Goal: Transaction & Acquisition: Purchase product/service

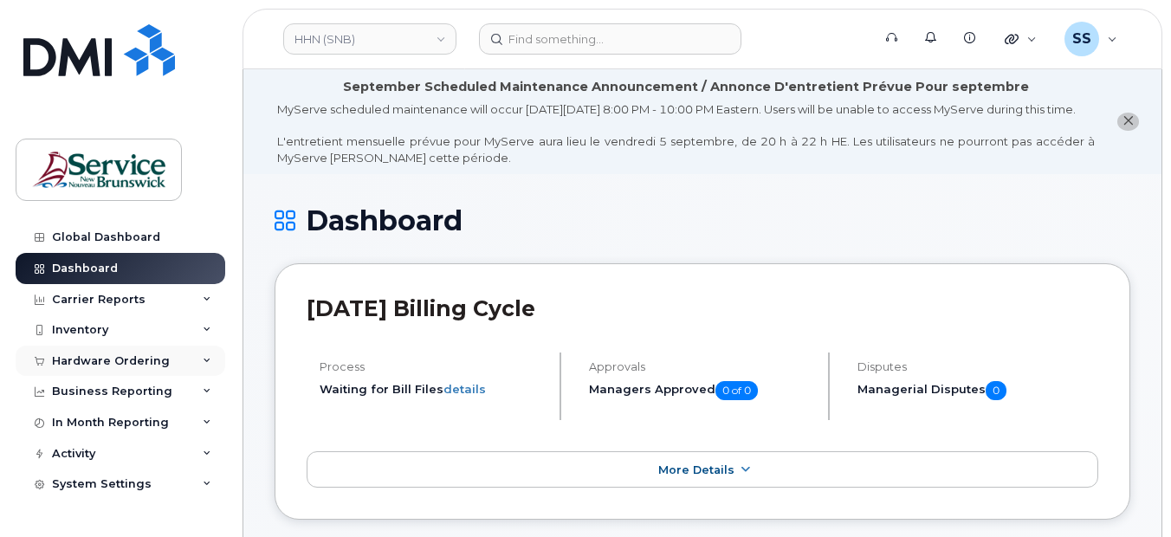
click at [206, 357] on icon at bounding box center [207, 361] width 9 height 9
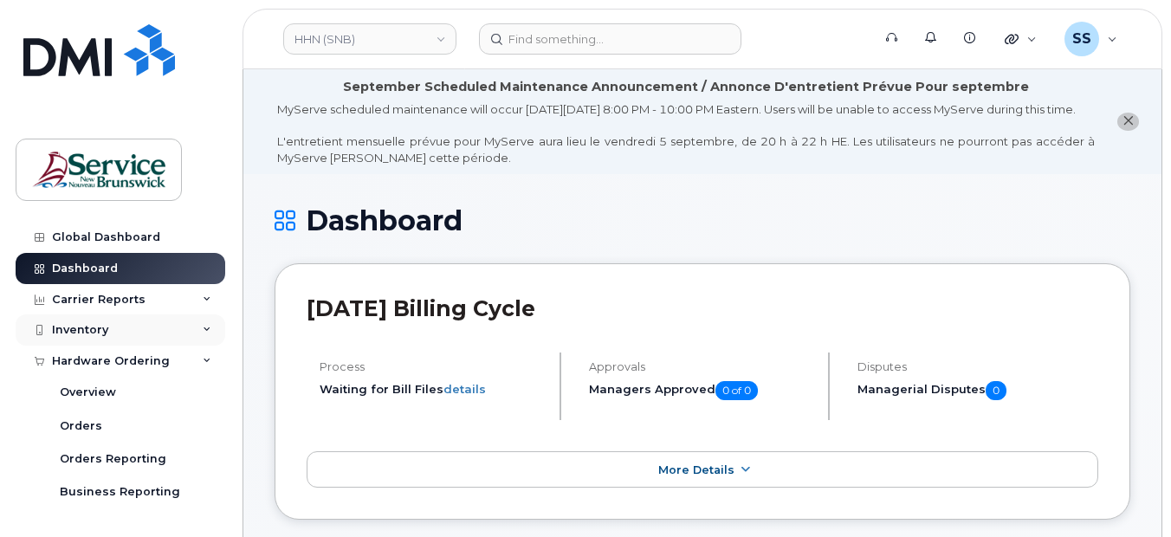
click at [203, 327] on icon at bounding box center [207, 330] width 9 height 9
click at [203, 358] on icon at bounding box center [207, 361] width 9 height 9
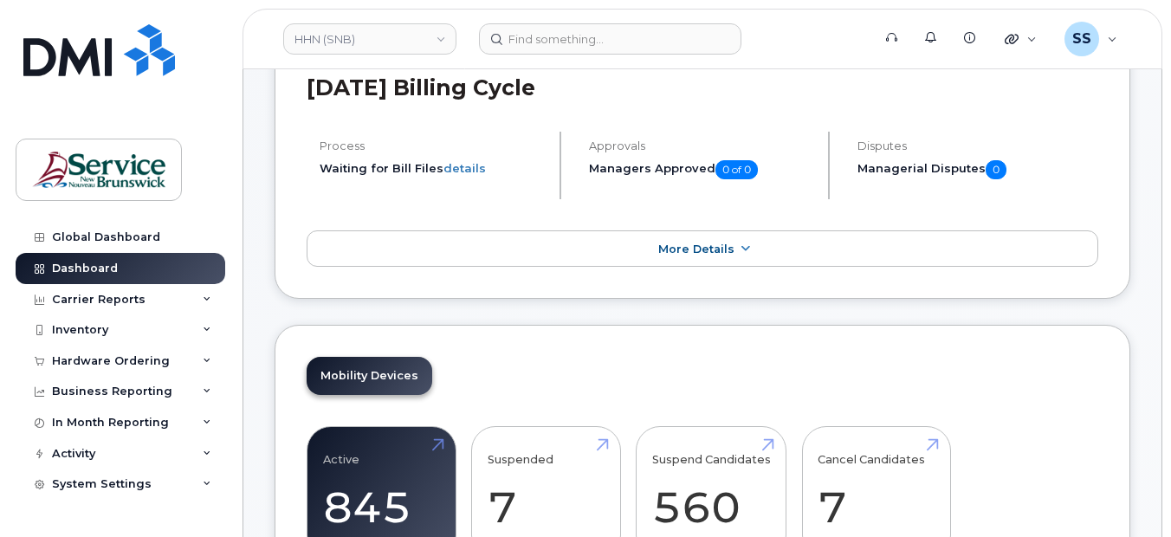
scroll to position [260, 0]
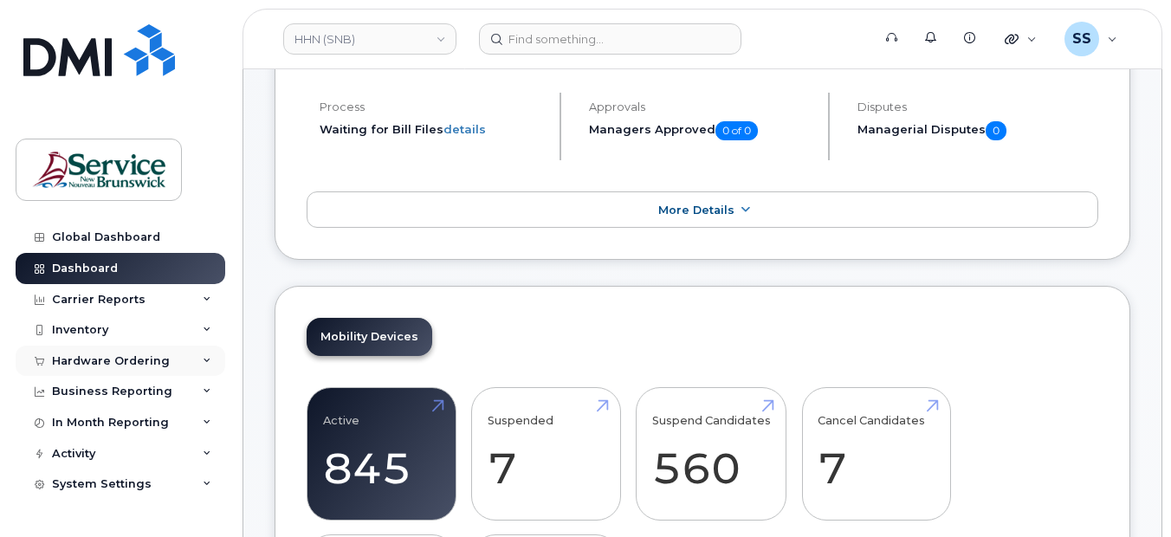
click at [206, 357] on icon at bounding box center [207, 361] width 9 height 9
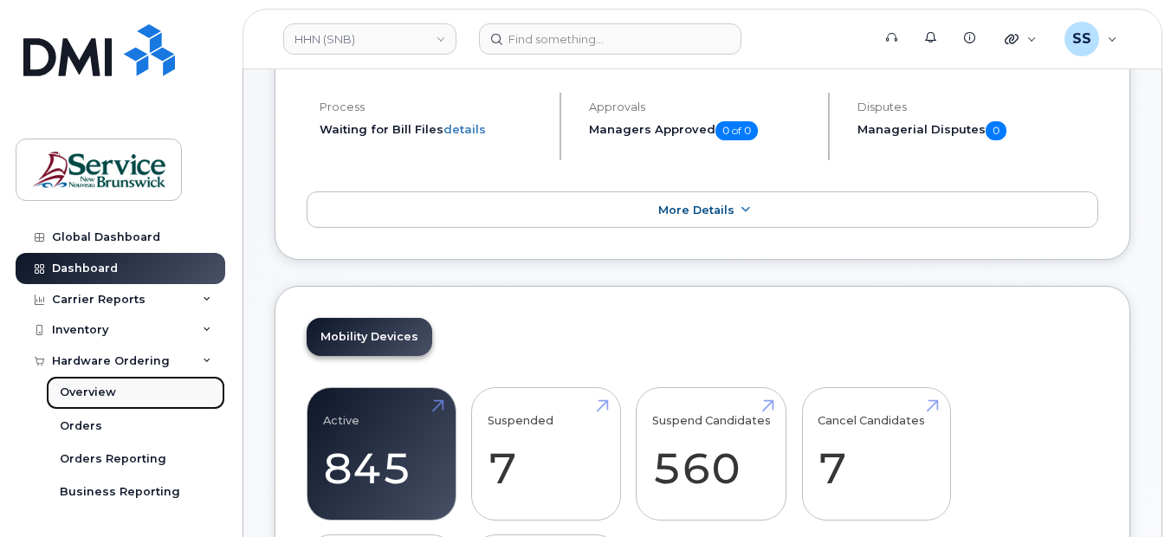
click at [89, 390] on div "Overview" at bounding box center [88, 393] width 56 height 16
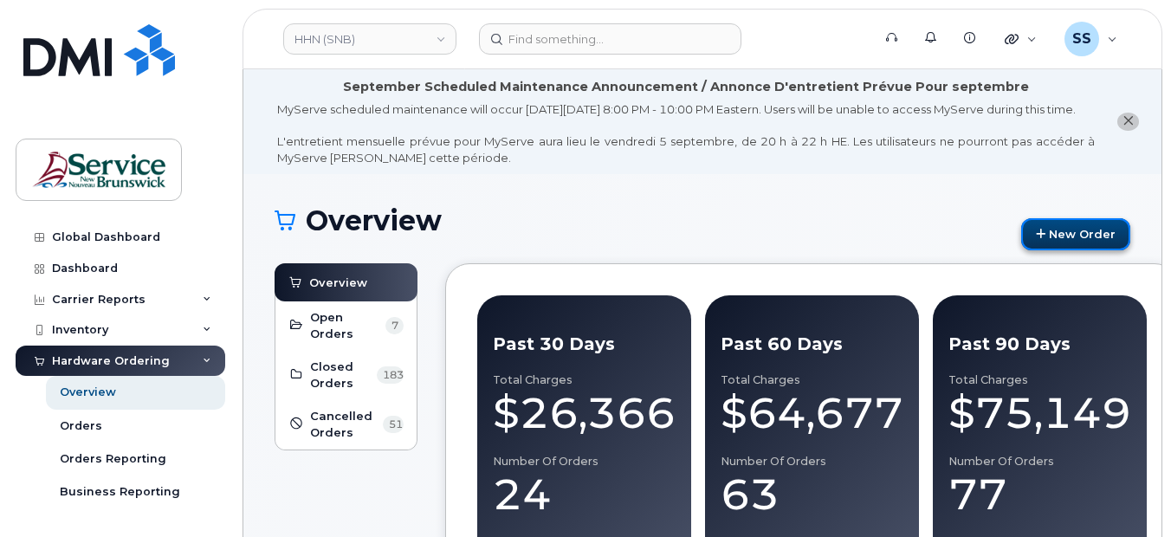
click at [1051, 249] on link "New Order" at bounding box center [1075, 234] width 109 height 32
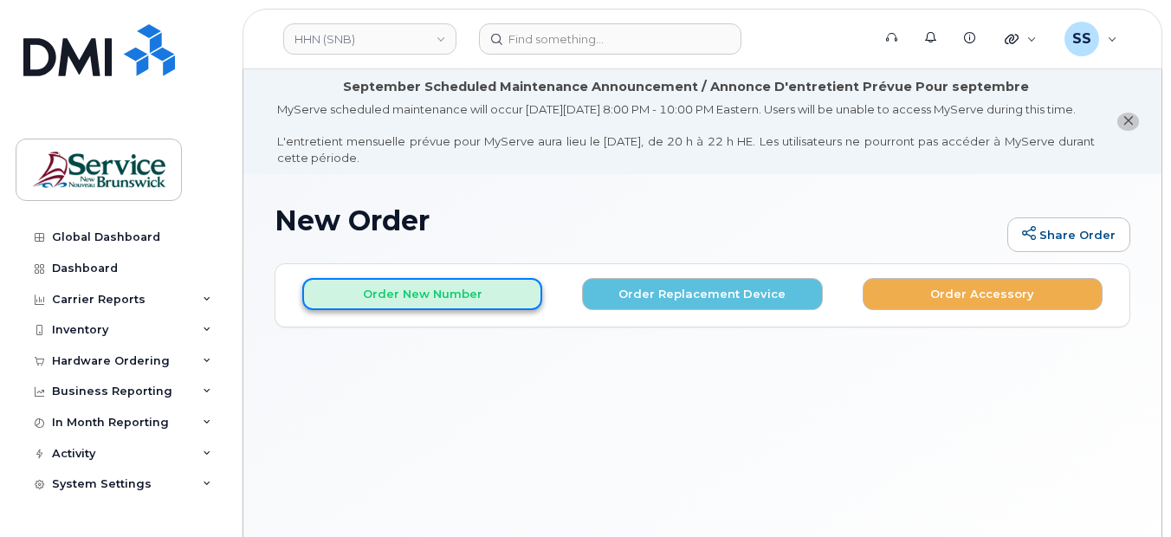
click at [408, 307] on button "Order New Number" at bounding box center [422, 294] width 240 height 32
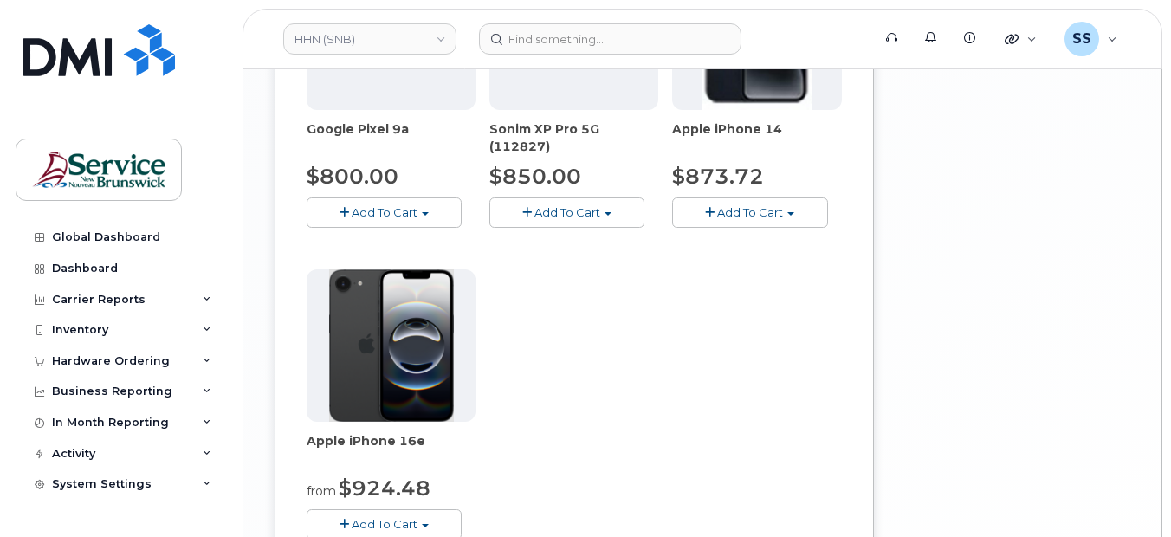
scroll to position [1819, 0]
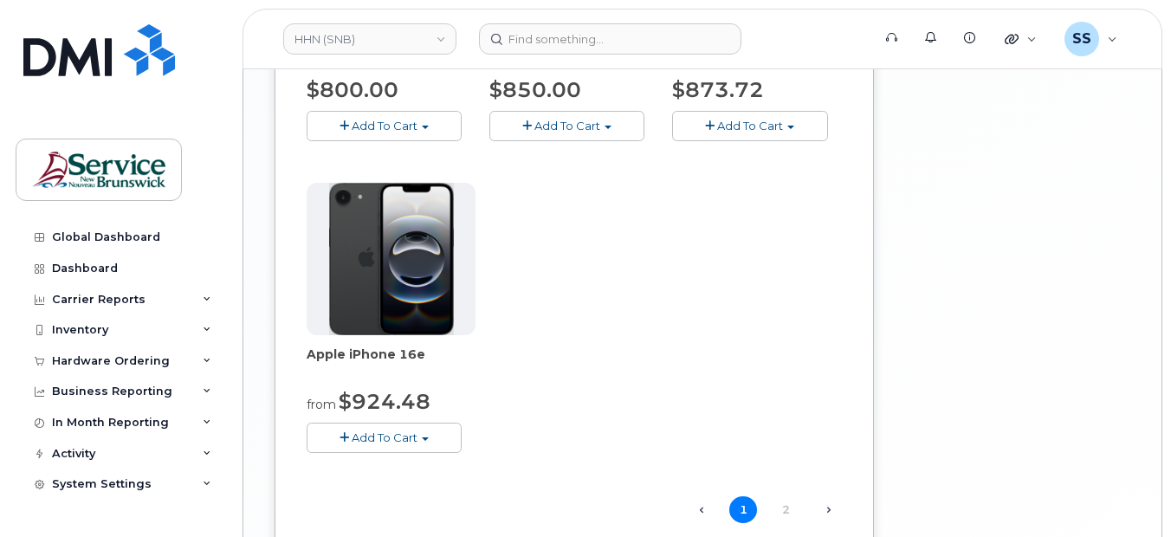
click at [427, 451] on button "Add To Cart" at bounding box center [384, 438] width 155 height 30
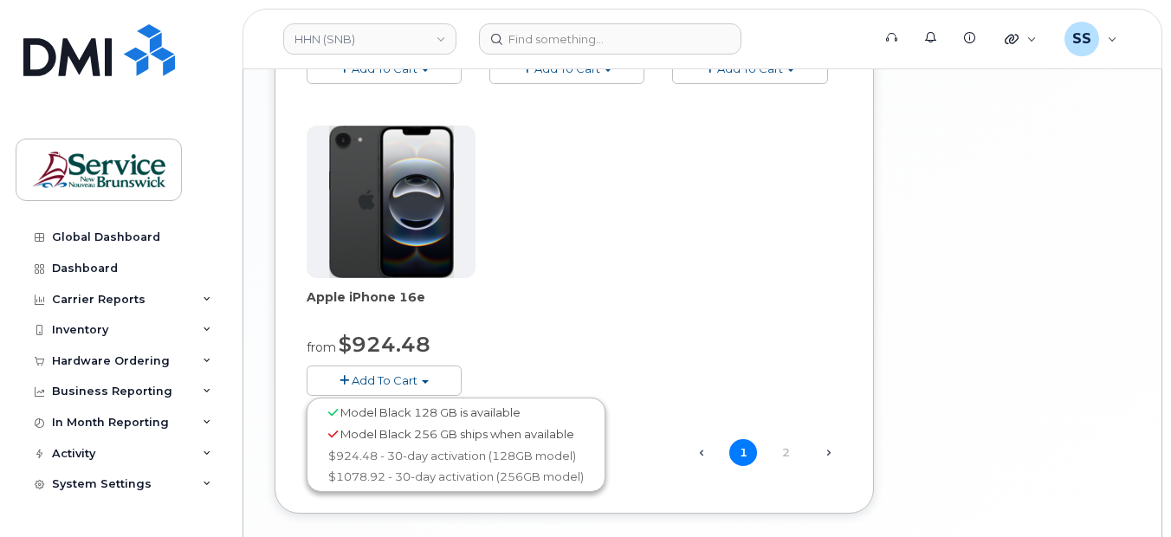
scroll to position [1905, 0]
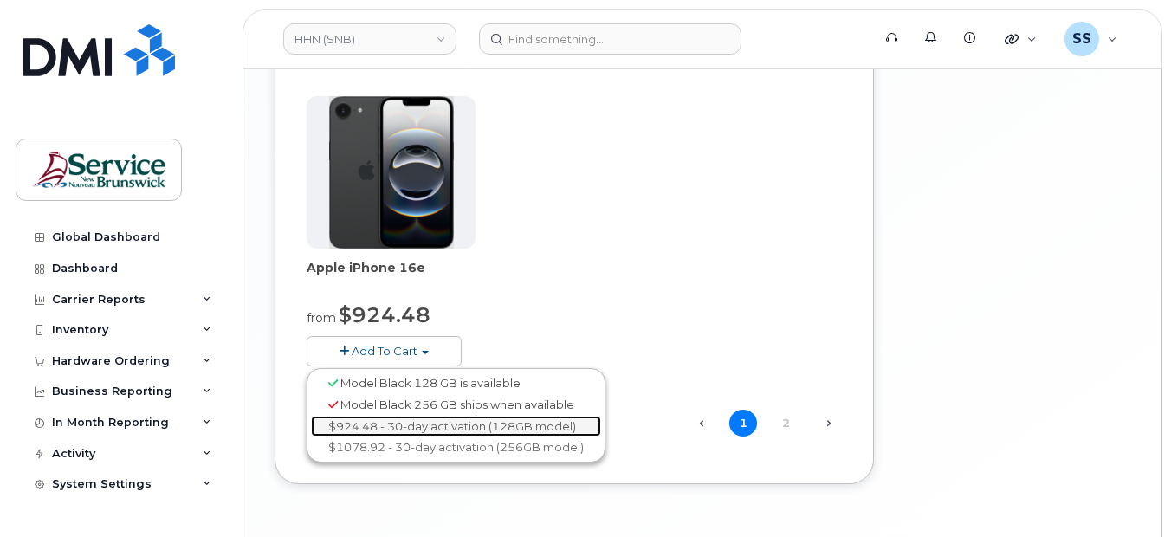
click at [450, 437] on link "$924.48 - 30-day activation (128GB model)" at bounding box center [456, 427] width 290 height 22
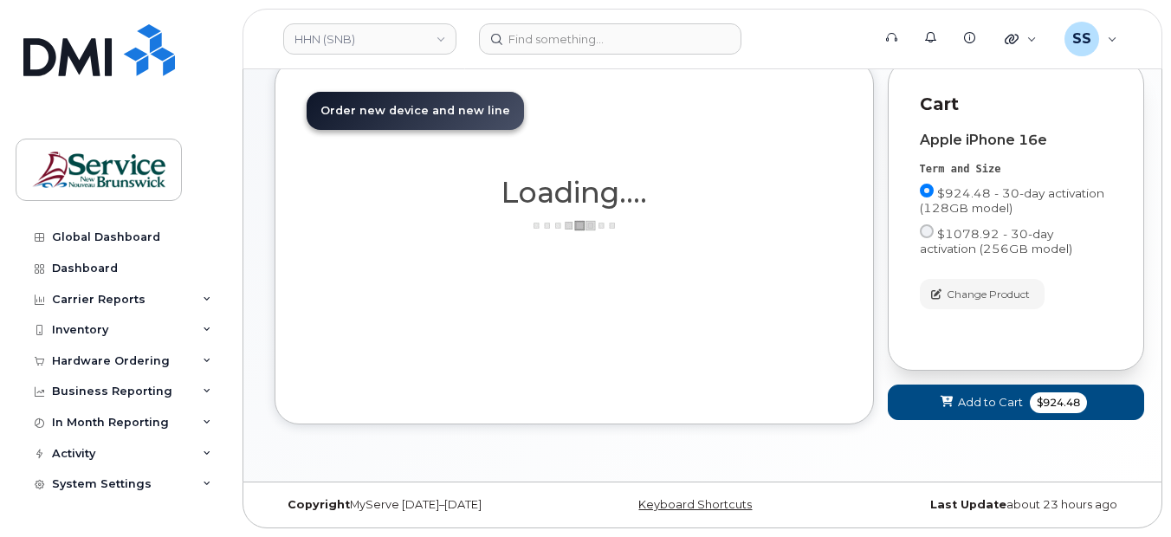
scroll to position [219, 0]
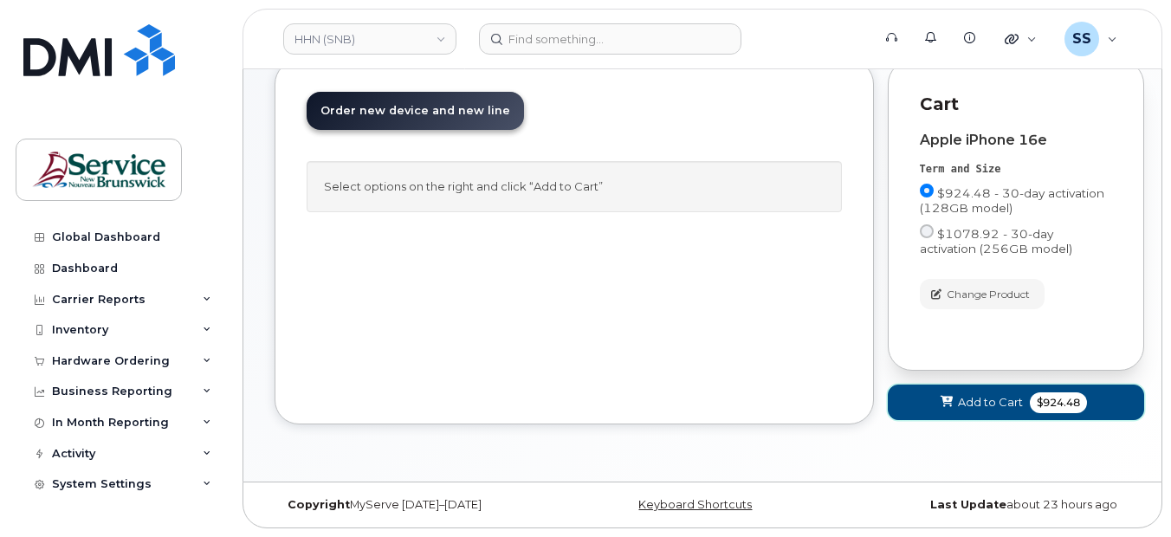
click at [992, 399] on span "Add to Cart" at bounding box center [990, 402] width 65 height 16
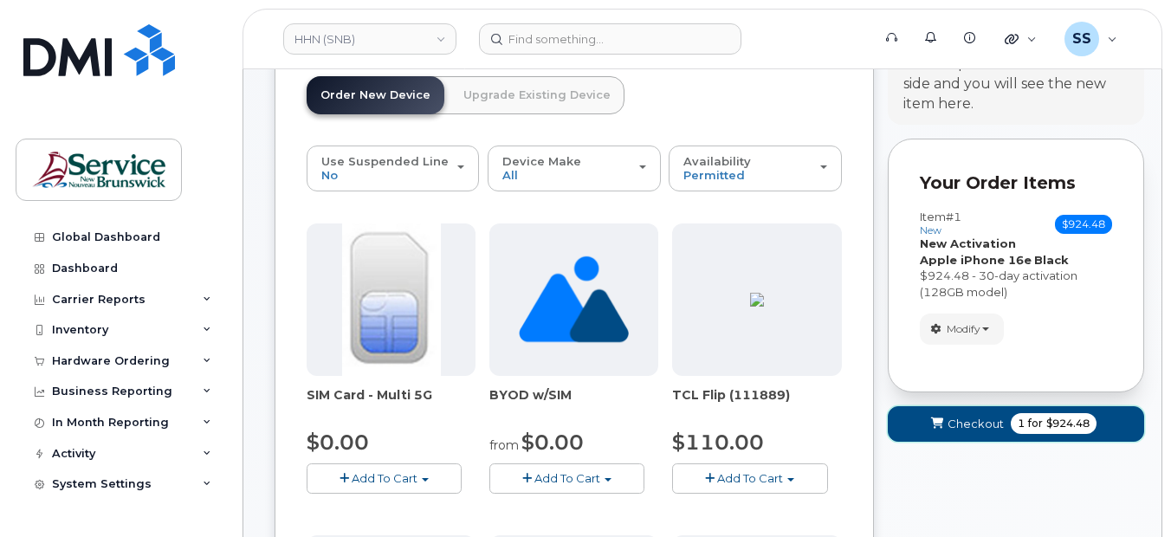
click at [977, 432] on span "Checkout" at bounding box center [976, 424] width 56 height 16
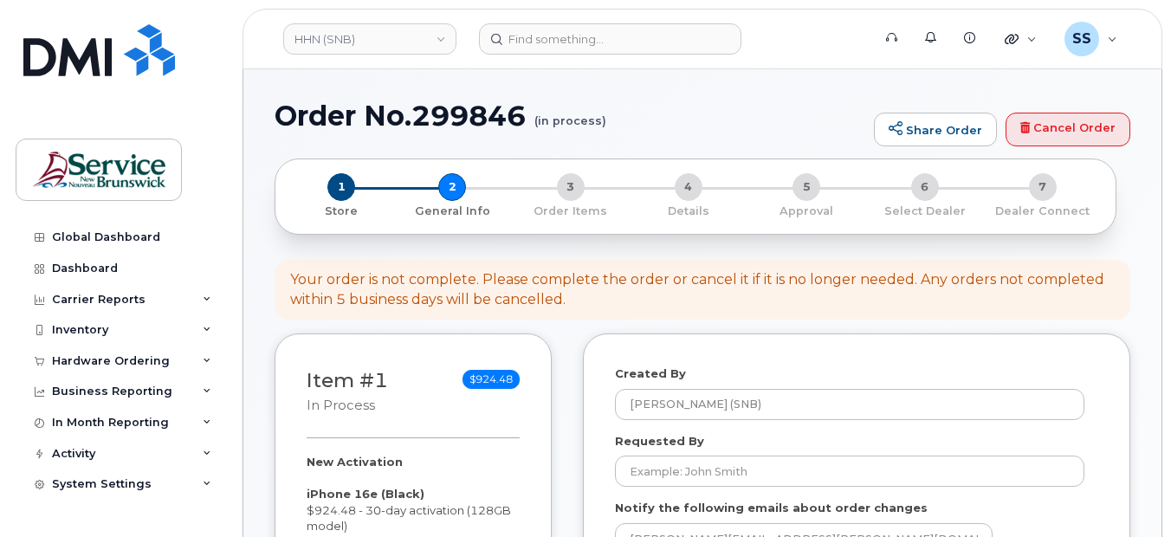
select select
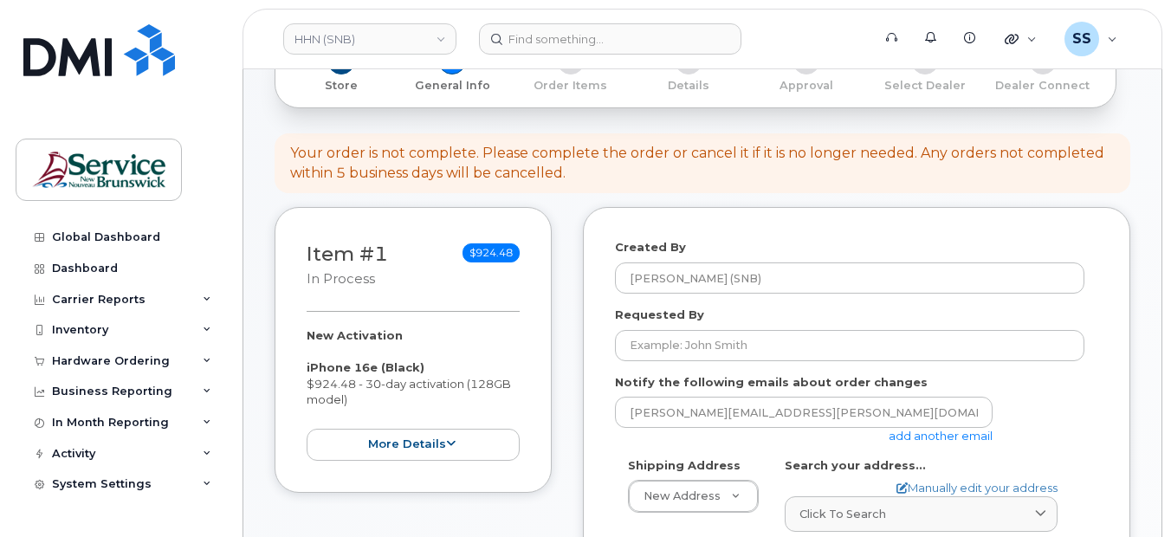
scroll to position [260, 0]
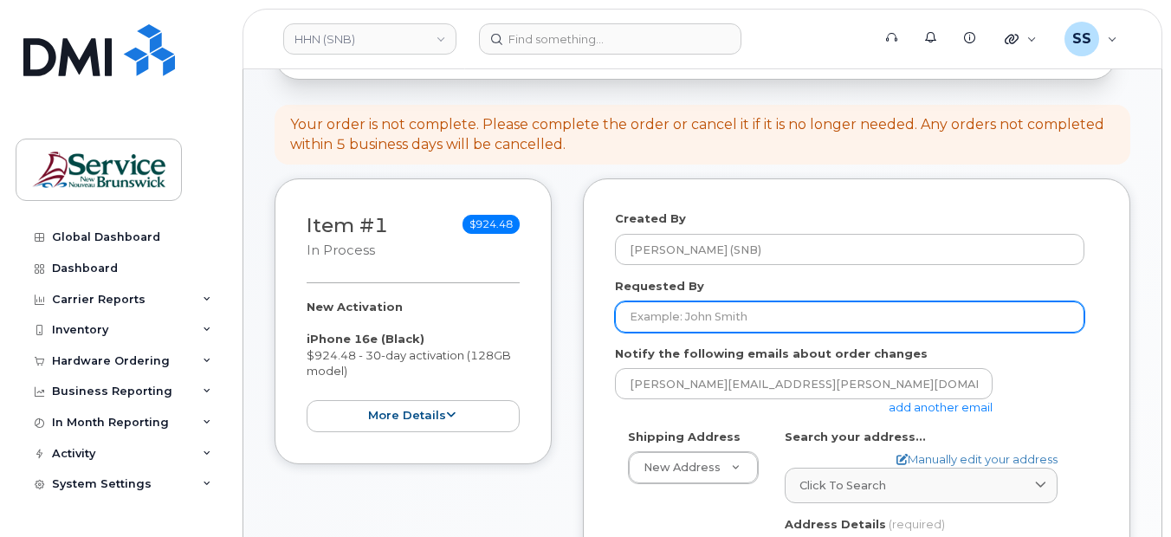
click at [759, 326] on input "Requested By" at bounding box center [849, 316] width 469 height 31
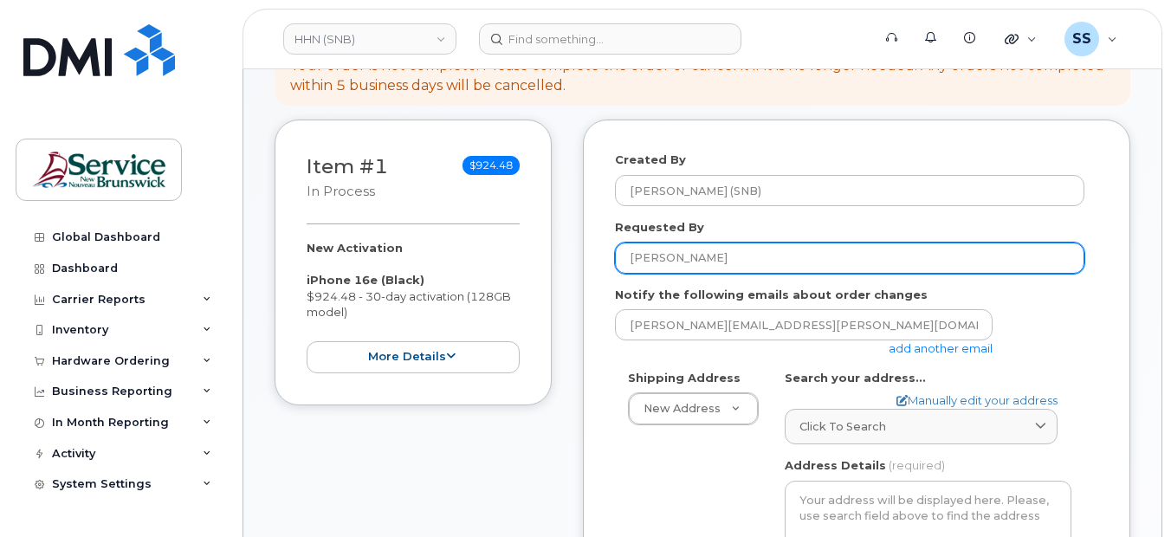
scroll to position [346, 0]
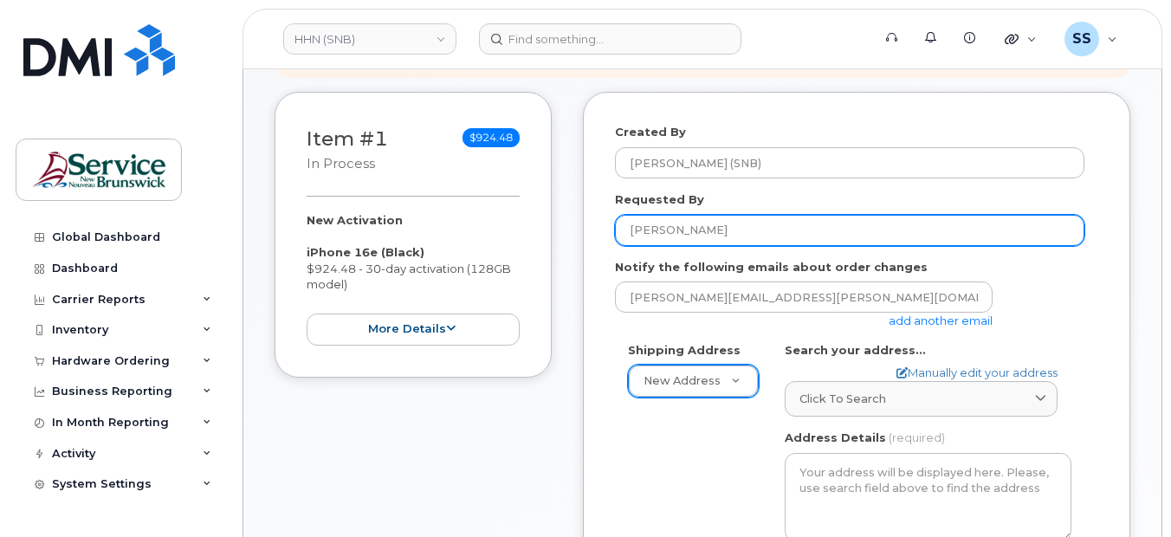
type input "Roddy Barton"
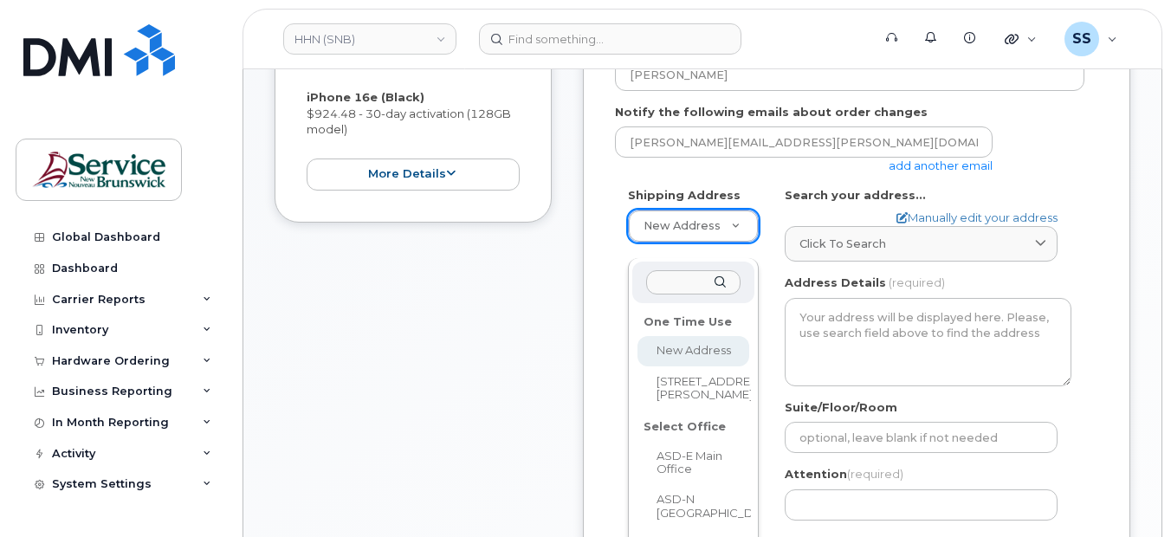
scroll to position [520, 0]
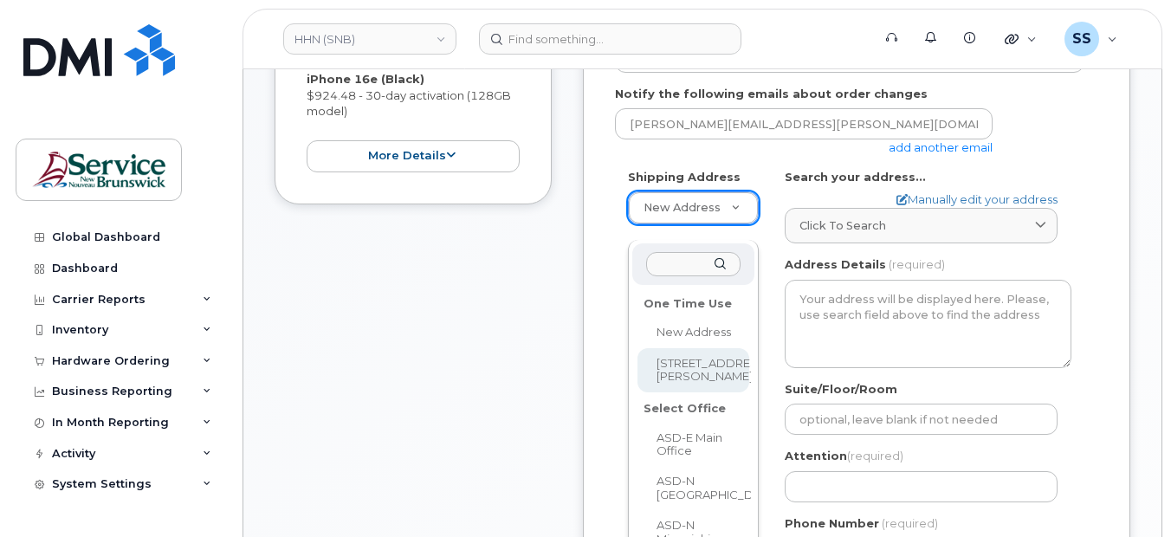
select select "985 College Hill Rd"
type textarea "985 College Hill Rd FREDERICTON NB E3B 4J7 CANADA"
type input "Lower Level"
type input "Steve Sullivan"
type input "5064760259"
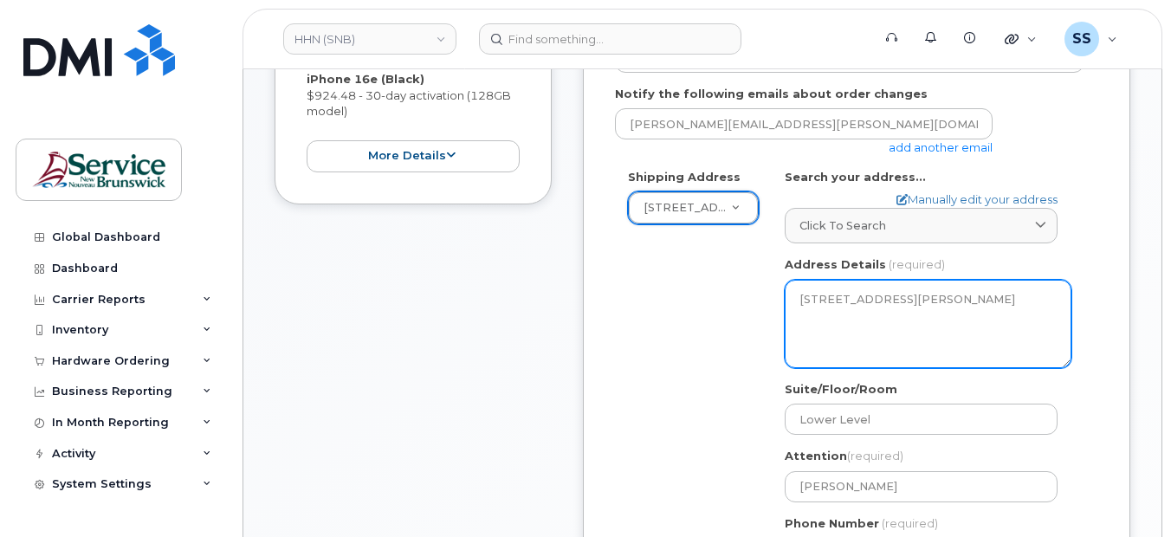
click at [801, 318] on textarea "985 College Hill Rd FREDERICTON NB E3B 4J7 CANADA" at bounding box center [928, 324] width 287 height 88
click at [929, 308] on textarea "985 College Hill Rd FREDERICTON NB E3B 4J7 CANADA" at bounding box center [928, 324] width 287 height 88
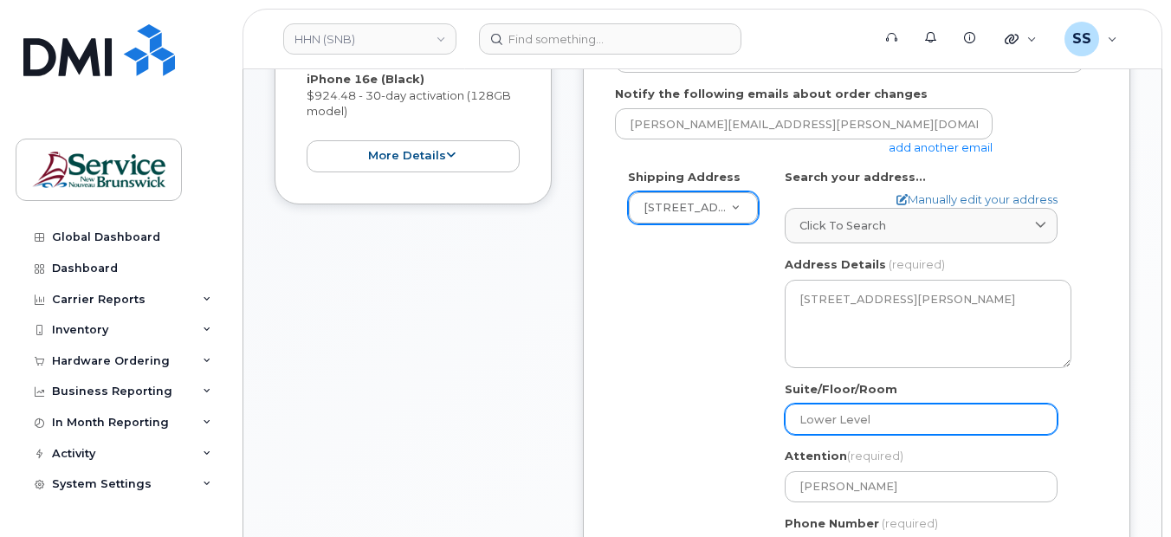
paste input "WO0000000484883"
select select
type input "LoWO0000000484883wer Level"
select select
type input "LoWO0000000484883er Level"
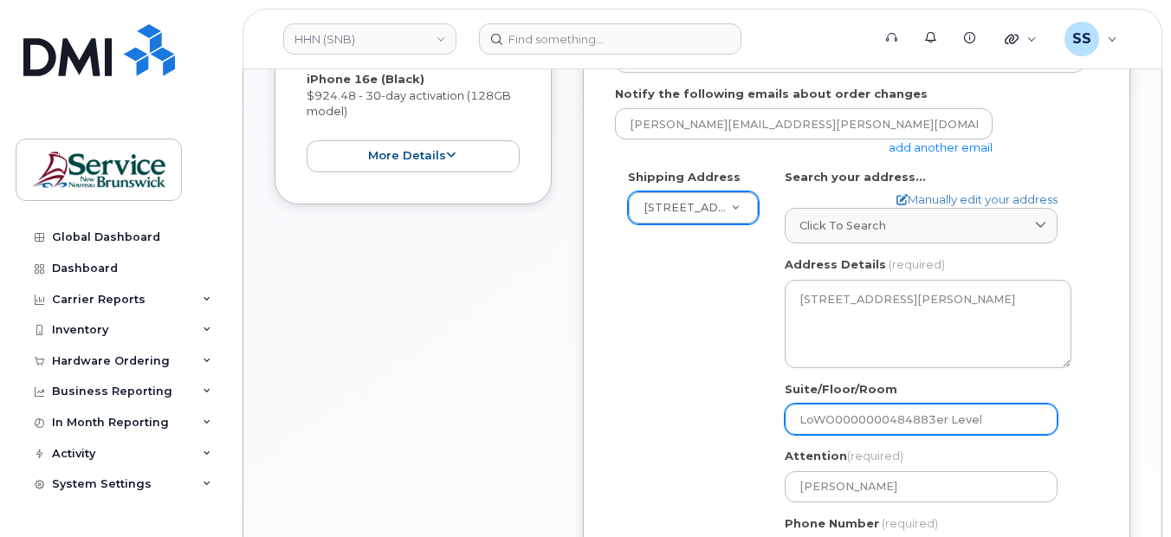
select select
type input "LoWO0000000484883r Level"
select select
type input "LoWO0000000484883 Level"
select select
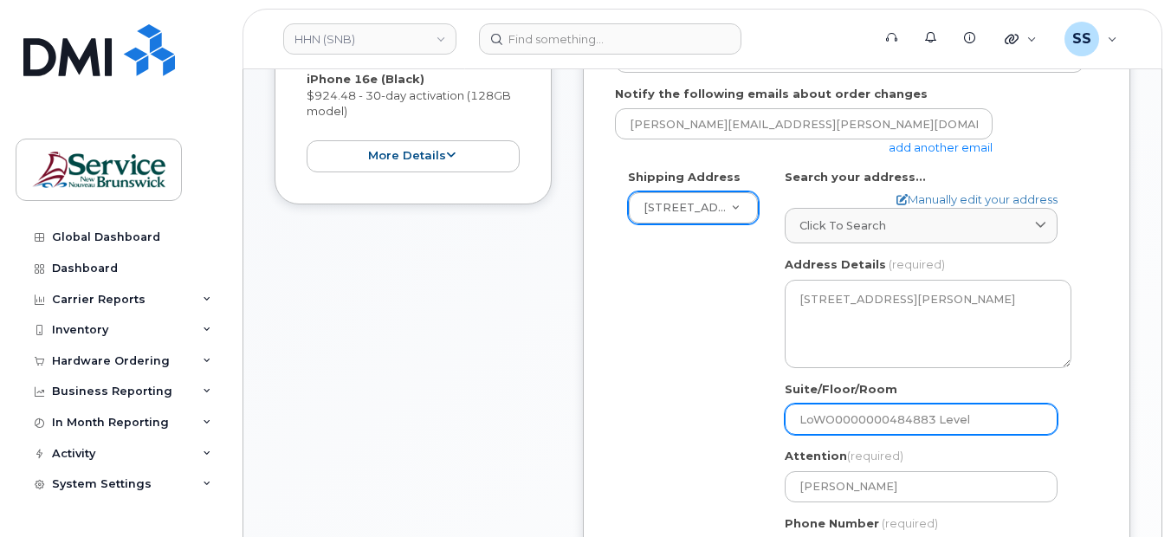
type input "LoWO0000000484883Level"
select select
type input "LoWO0000000484883evel"
select select
type input "LoWO0000000484883vel"
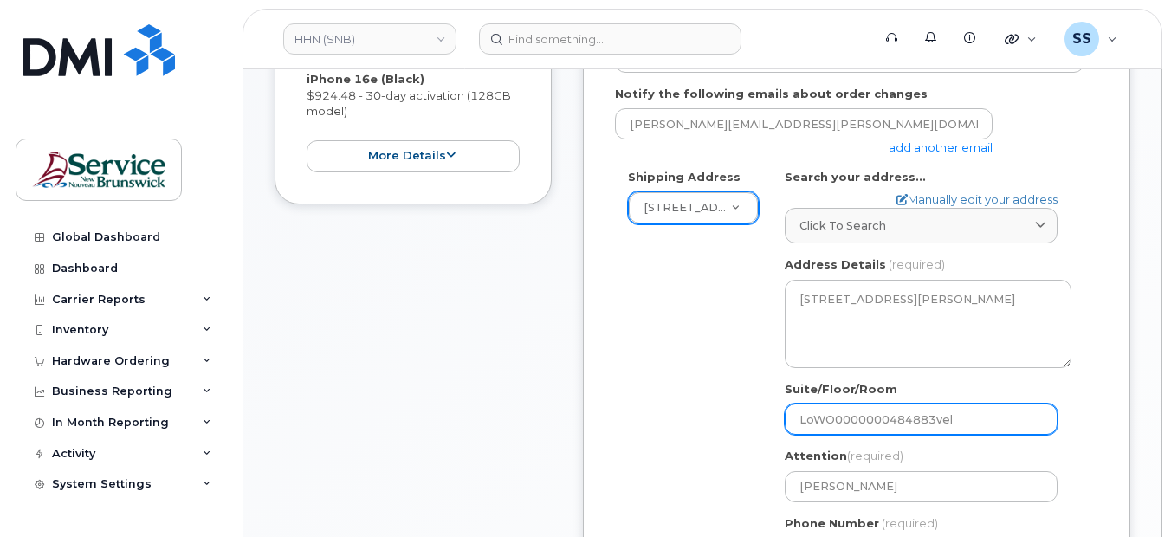
select select
type input "LoWO0000000484883el"
select select
type input "LoWO0000000484883l"
select select
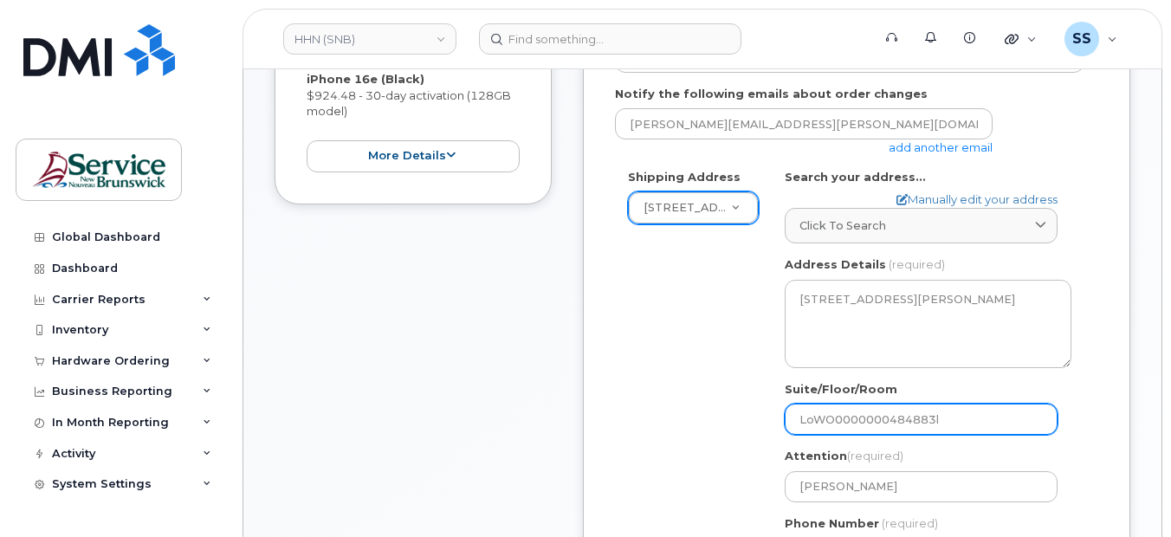
type input "LoWO0000000484883"
click at [811, 435] on input "LoWO0000000484883" at bounding box center [921, 419] width 273 height 31
select select
type input "LWO0000000484883"
select select
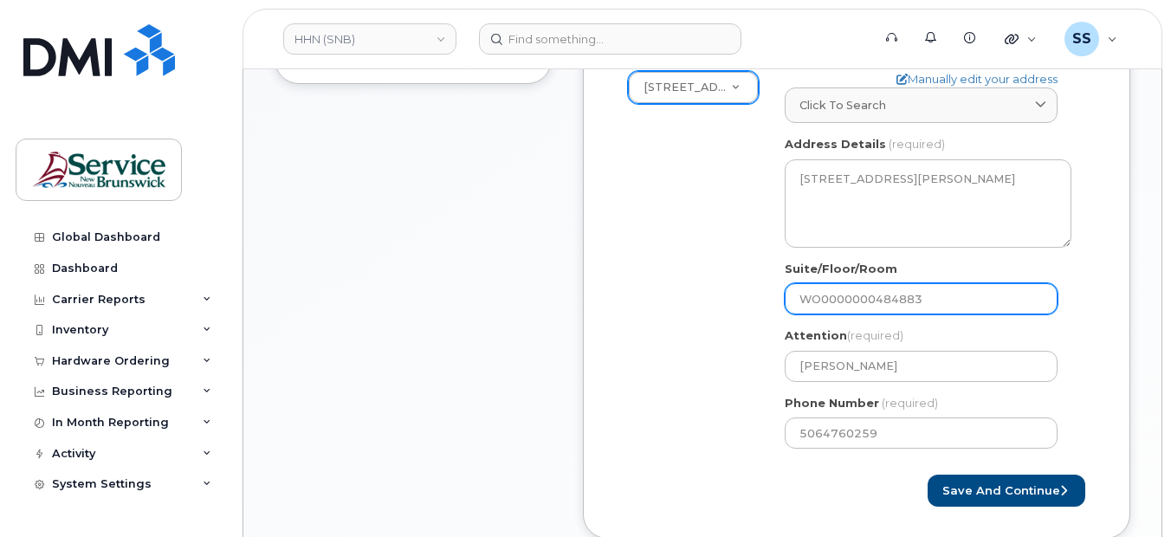
scroll to position [693, 0]
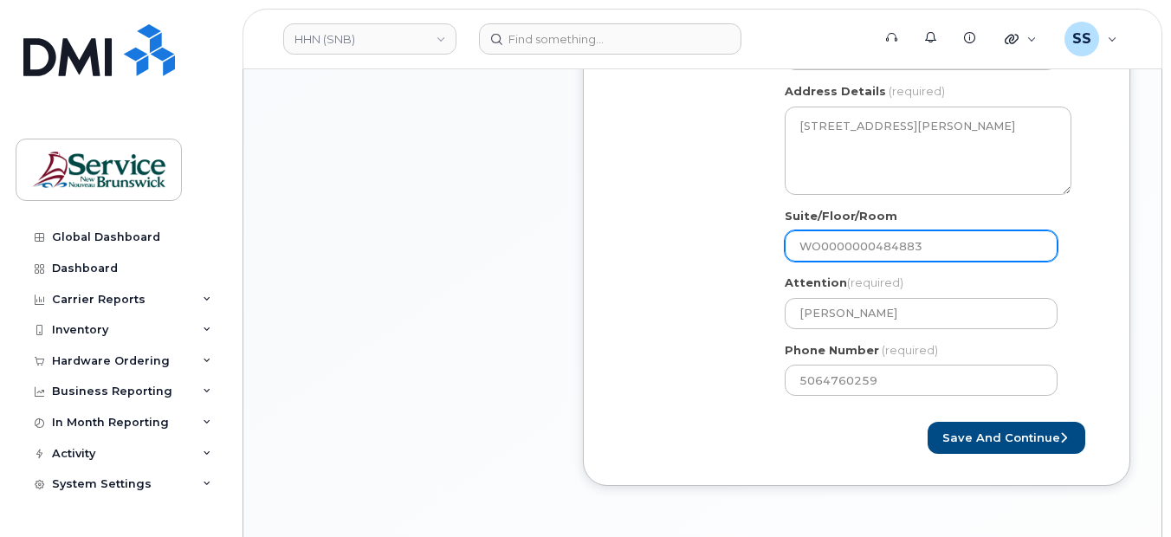
type input "WO0000000484883"
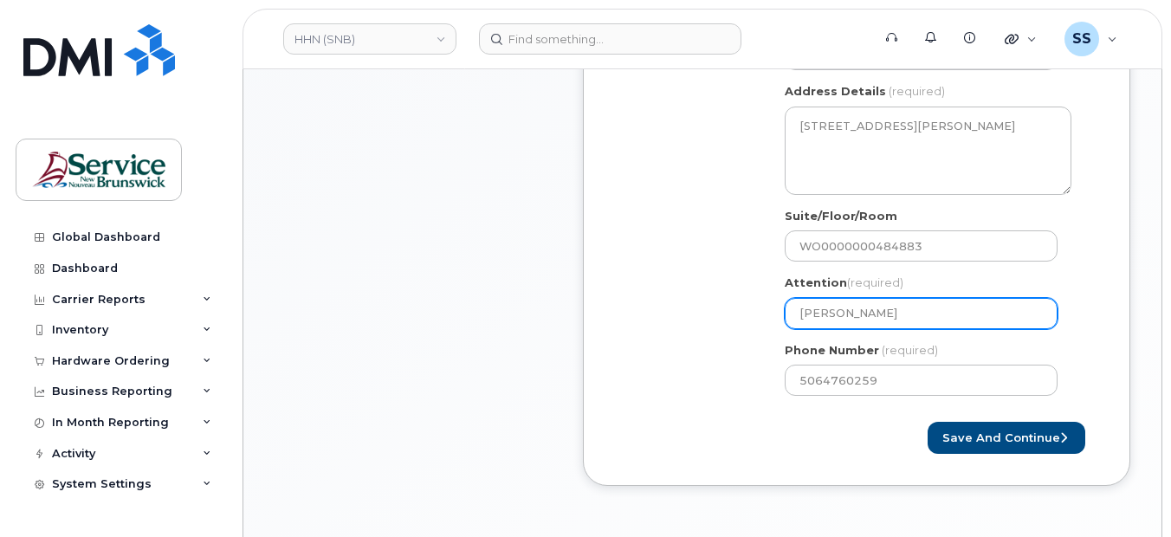
click at [933, 328] on input "Steve Sullivan" at bounding box center [921, 313] width 273 height 31
type input "Steve Sullivan"
paste input "579193"
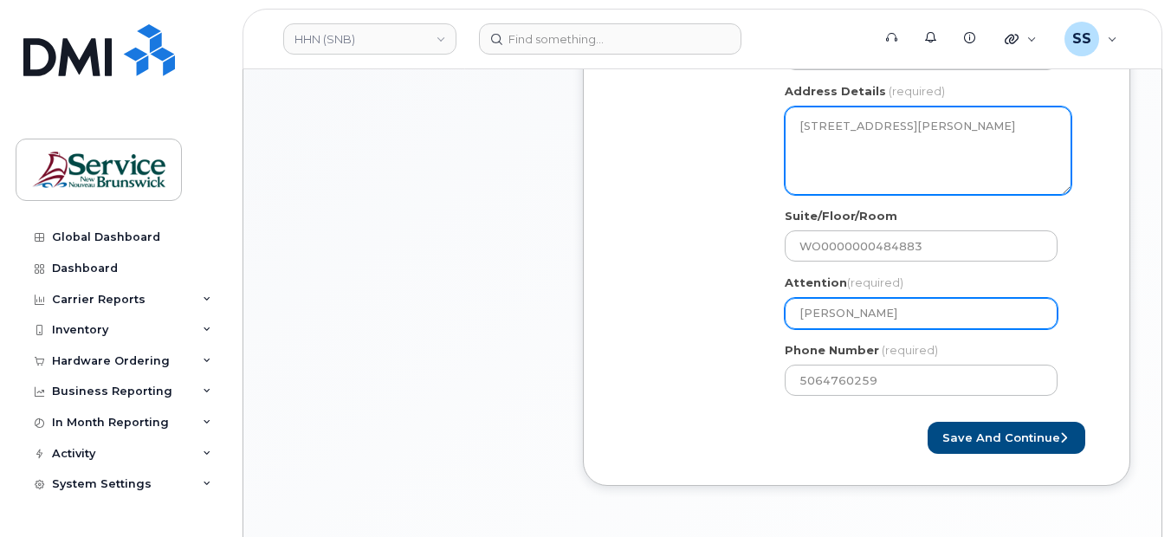
select select
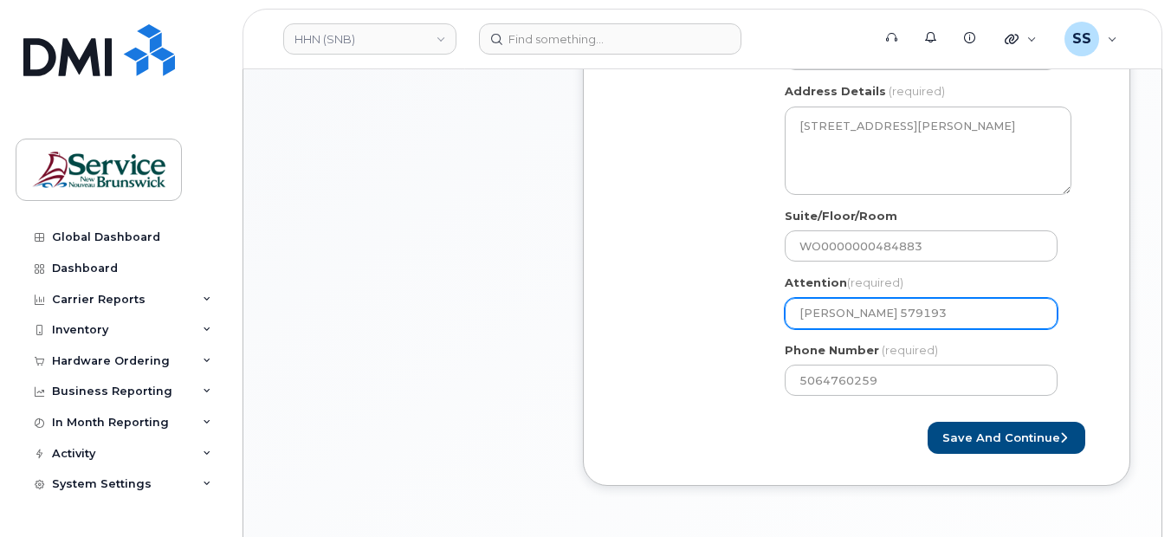
type input "Steve Sullivan 579193"
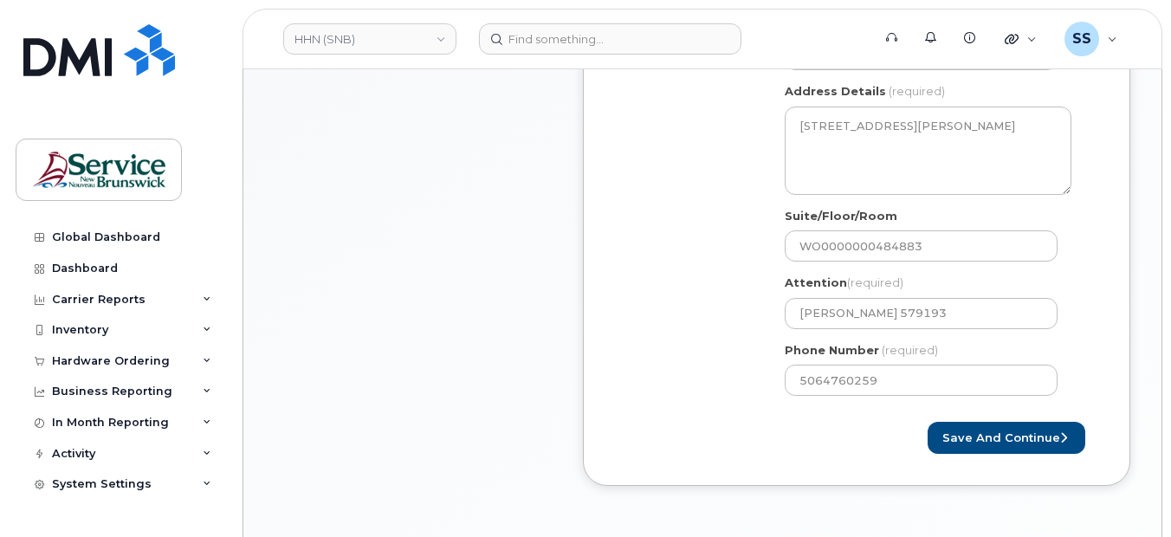
click at [719, 332] on div "Shipping Address 985 College Hill Rd New Address 985 College Hill Rd ASD-E Main…" at bounding box center [849, 203] width 469 height 414
click at [1098, 260] on div "Created By Sullivan, Steve (SNB) Requested By Roddy Barton Notify the following…" at bounding box center [856, 115] width 547 height 741
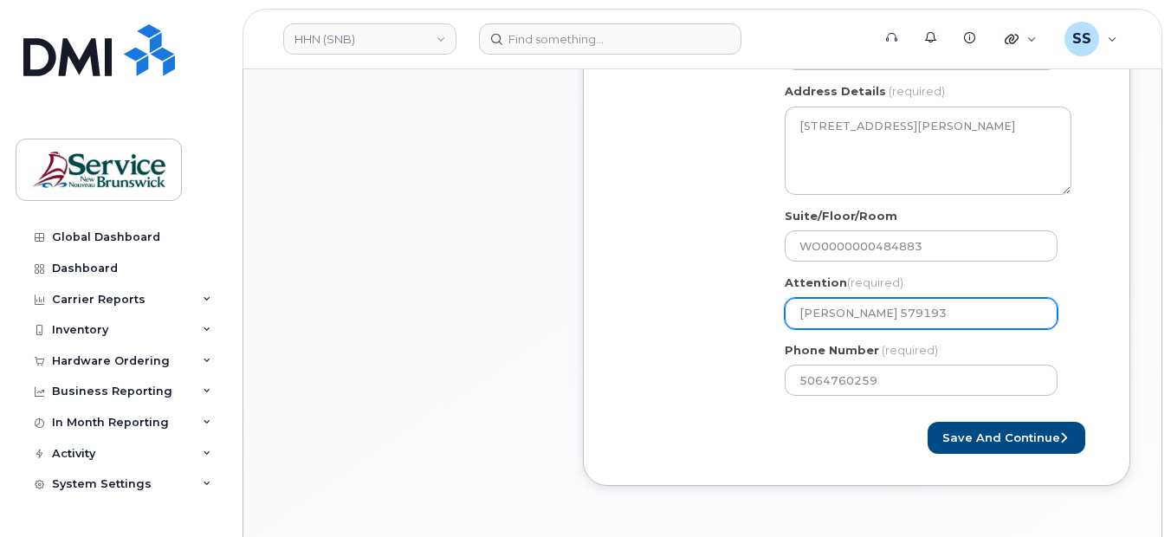
click at [879, 327] on input "Steve Sullivan 579193" at bounding box center [921, 313] width 273 height 31
select select
type input "Steve Sullivan -579193"
select select
type input "[PERSON_NAME] - 579193"
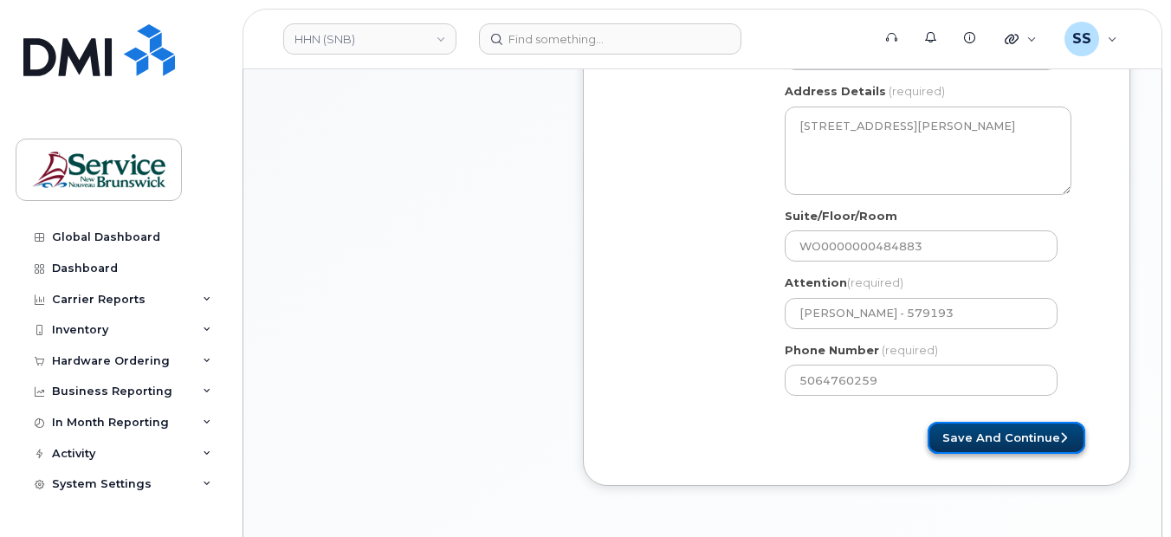
click at [1007, 454] on button "Save and Continue" at bounding box center [1007, 438] width 158 height 32
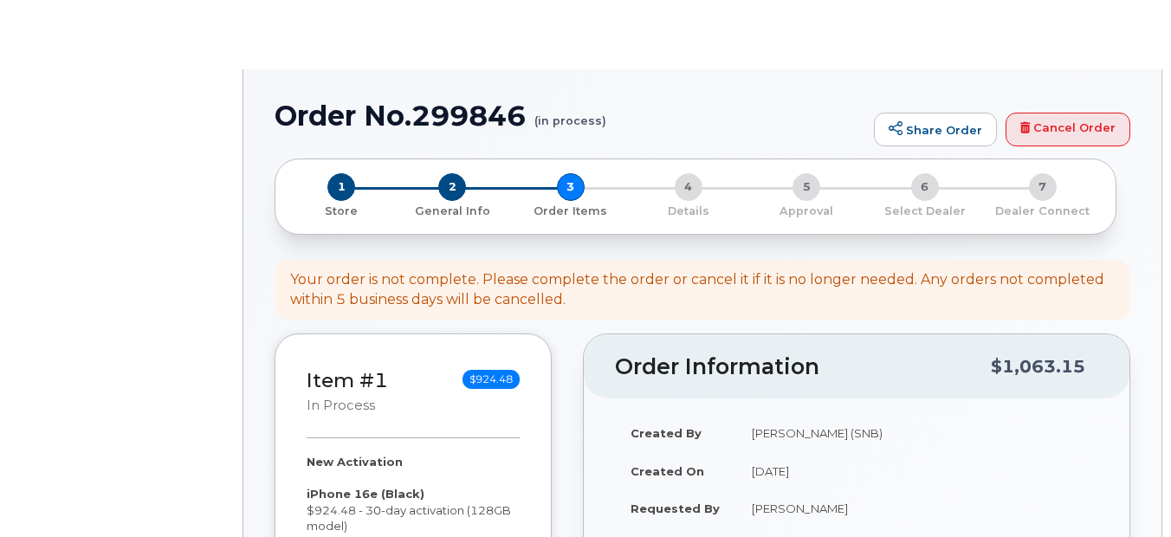
select select
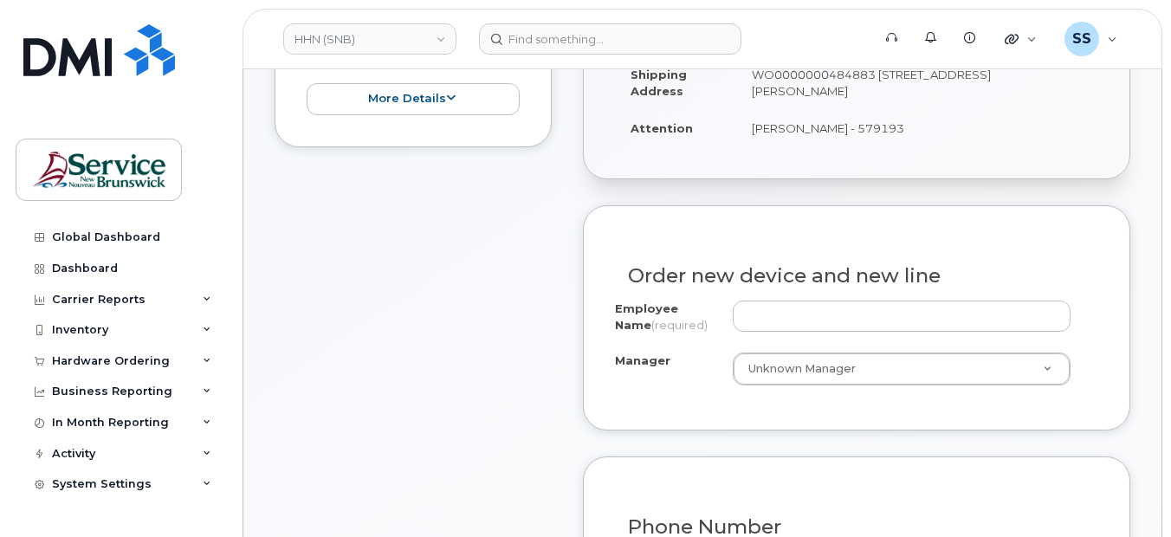
scroll to position [606, 0]
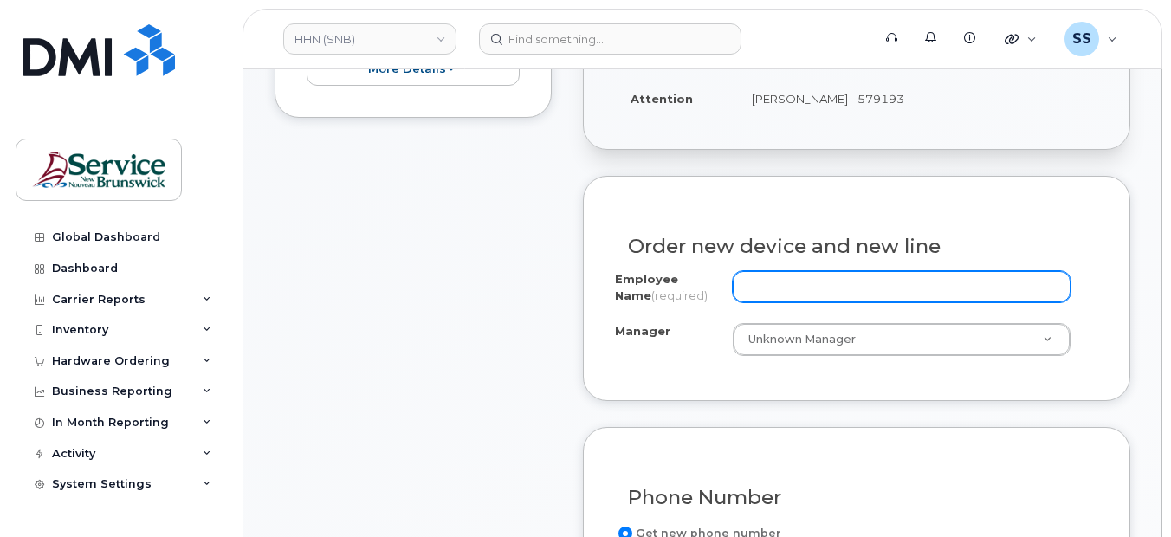
click at [780, 294] on input "Employee Name (required)" at bounding box center [902, 286] width 339 height 31
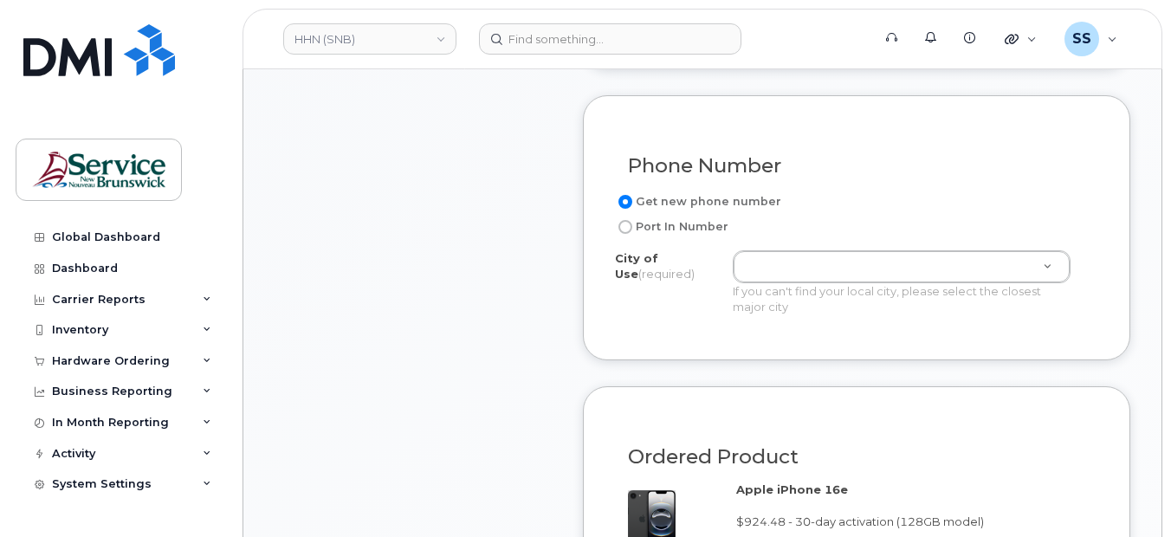
scroll to position [953, 0]
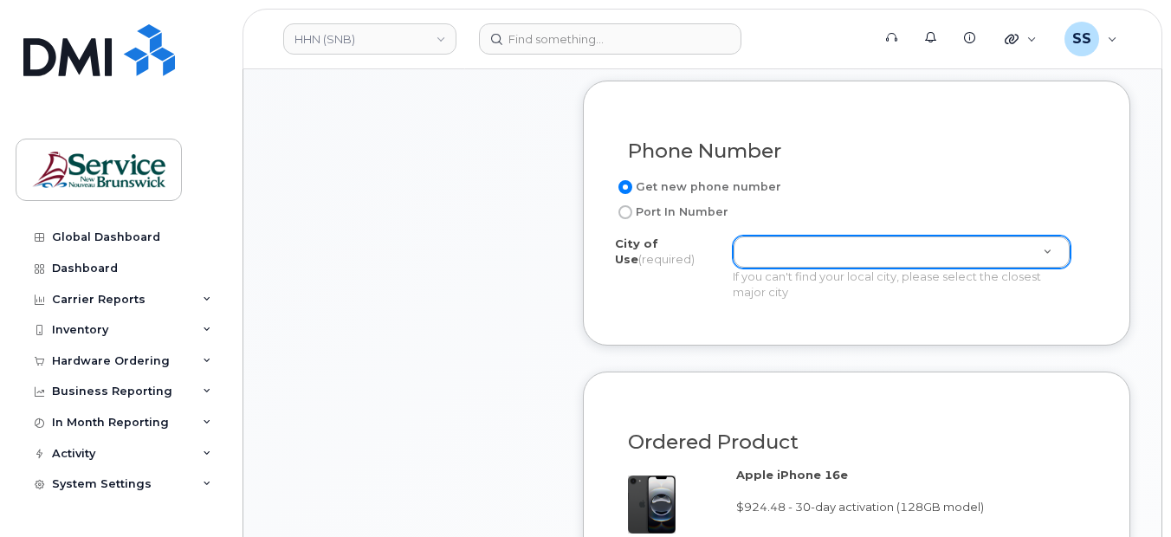
type input "[PERSON_NAME]"
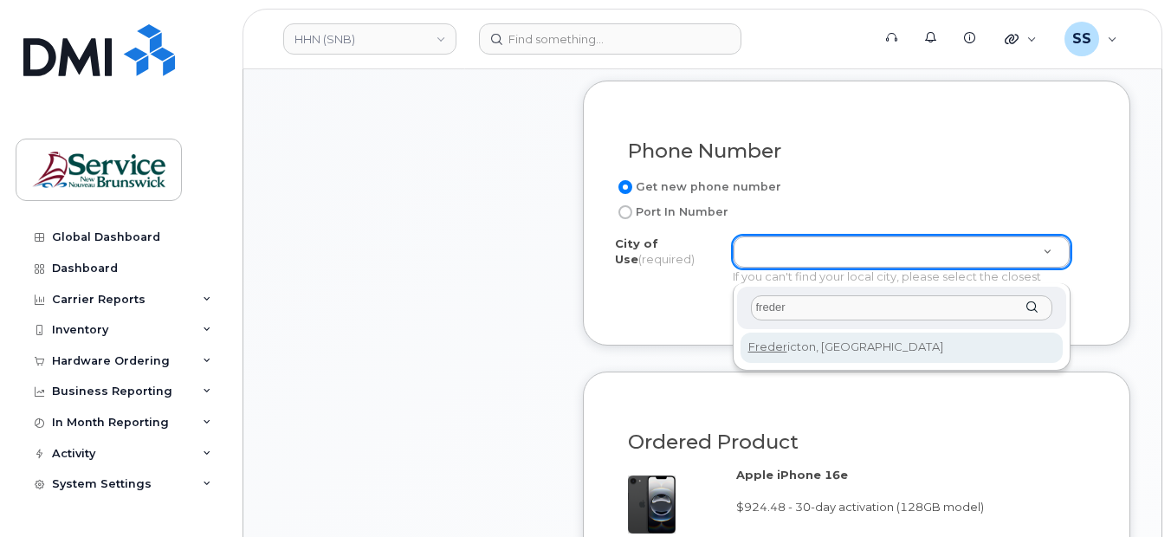
type input "freder"
type input "1578"
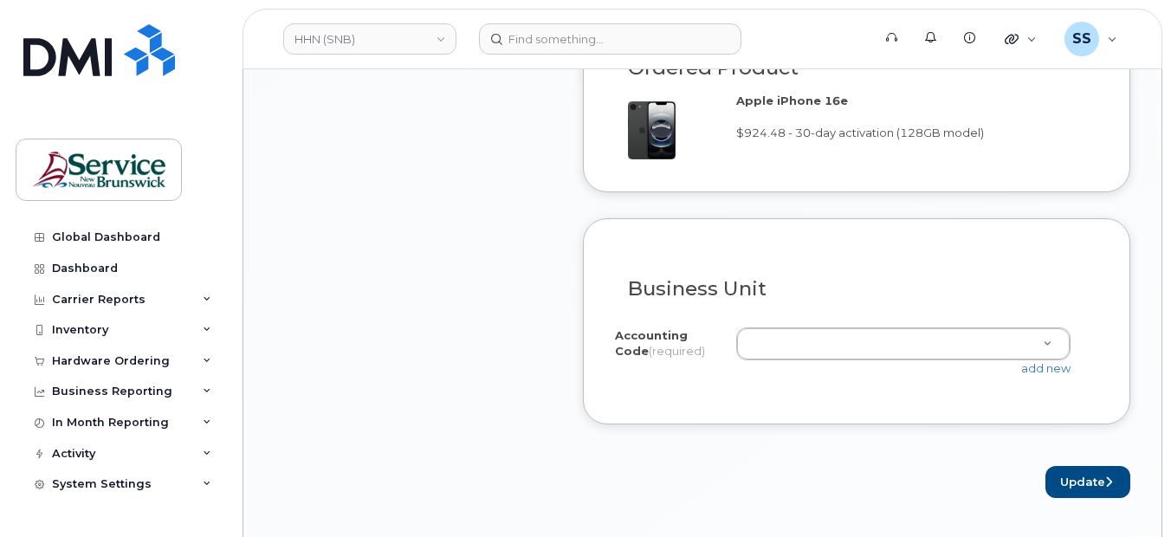
scroll to position [1386, 0]
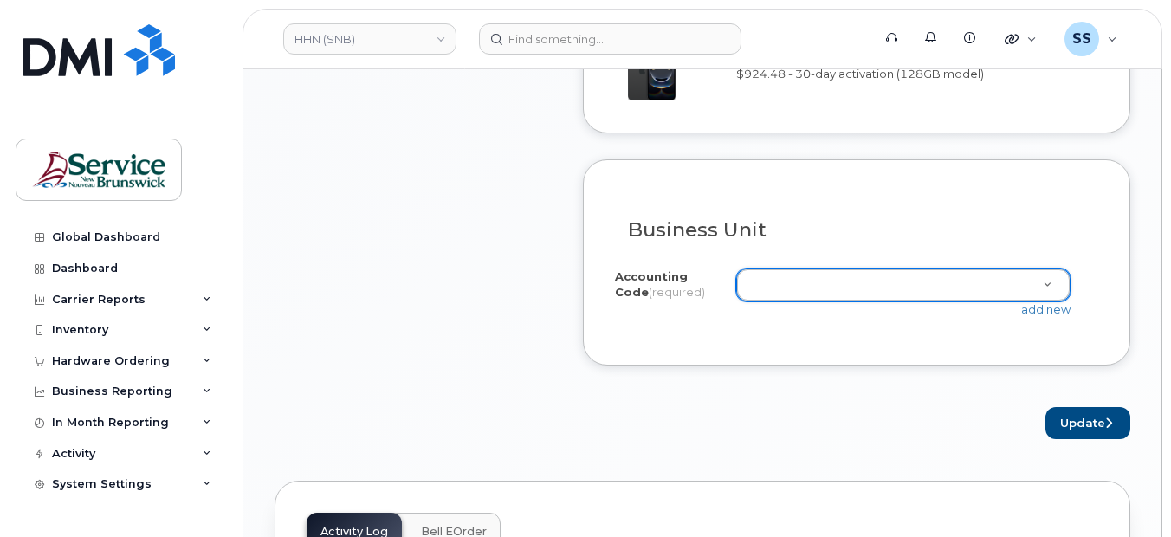
drag, startPoint x: 758, startPoint y: 295, endPoint x: 583, endPoint y: 400, distance: 203.9
drag, startPoint x: 752, startPoint y: 303, endPoint x: 545, endPoint y: 390, distance: 224.4
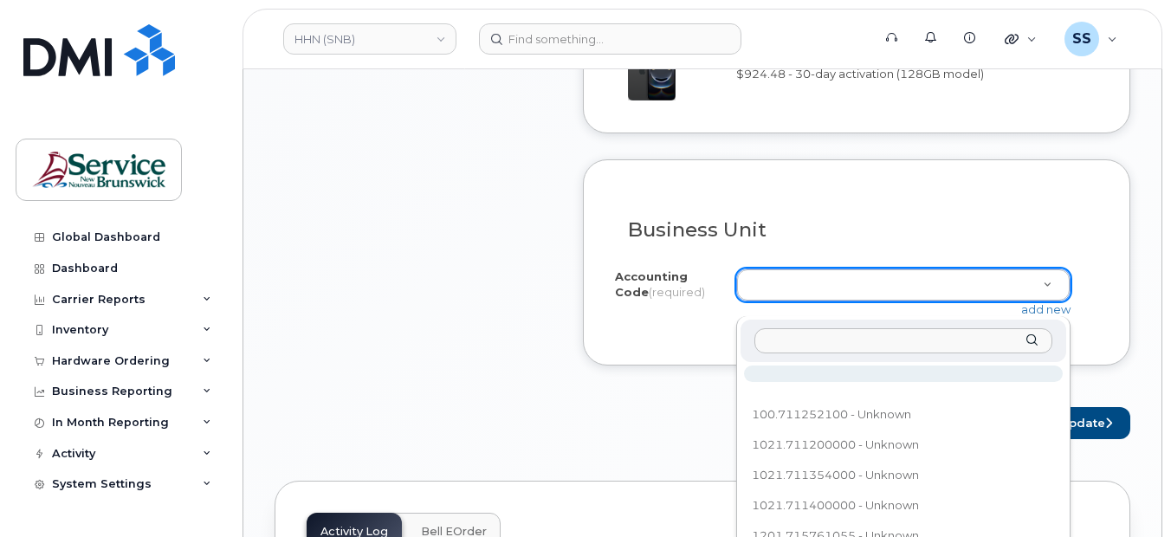
drag, startPoint x: 757, startPoint y: 296, endPoint x: 540, endPoint y: 379, distance: 231.9
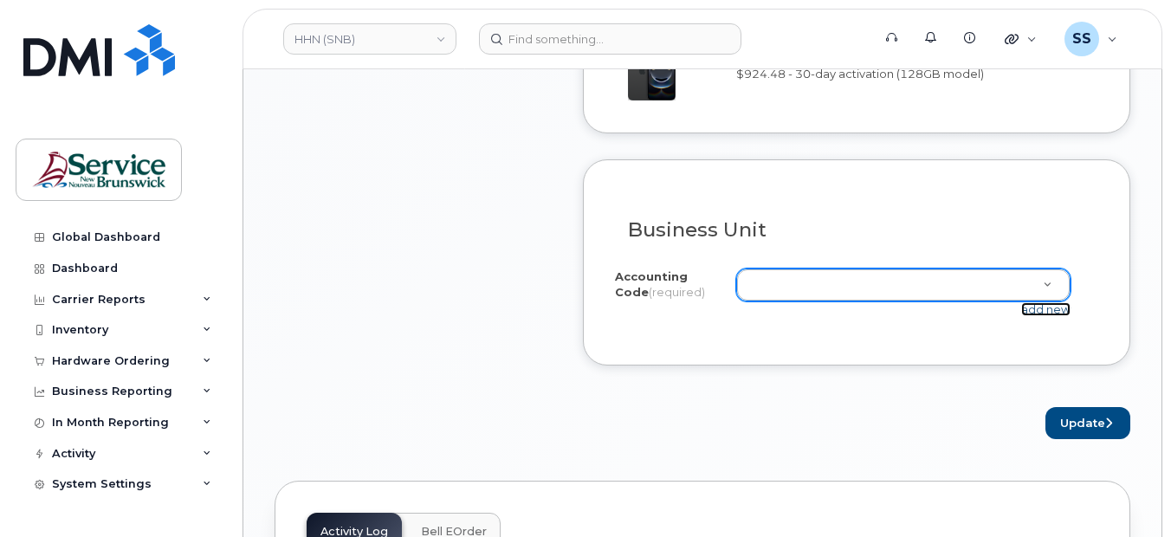
click at [1040, 316] on link "add new" at bounding box center [1045, 309] width 49 height 14
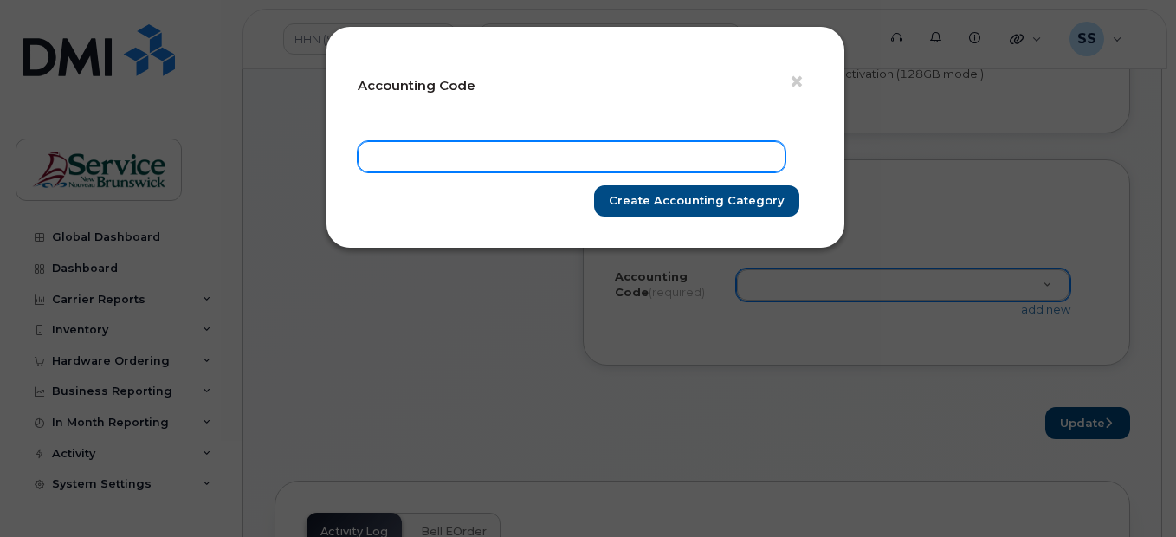
click at [391, 158] on input "text" at bounding box center [572, 156] width 428 height 31
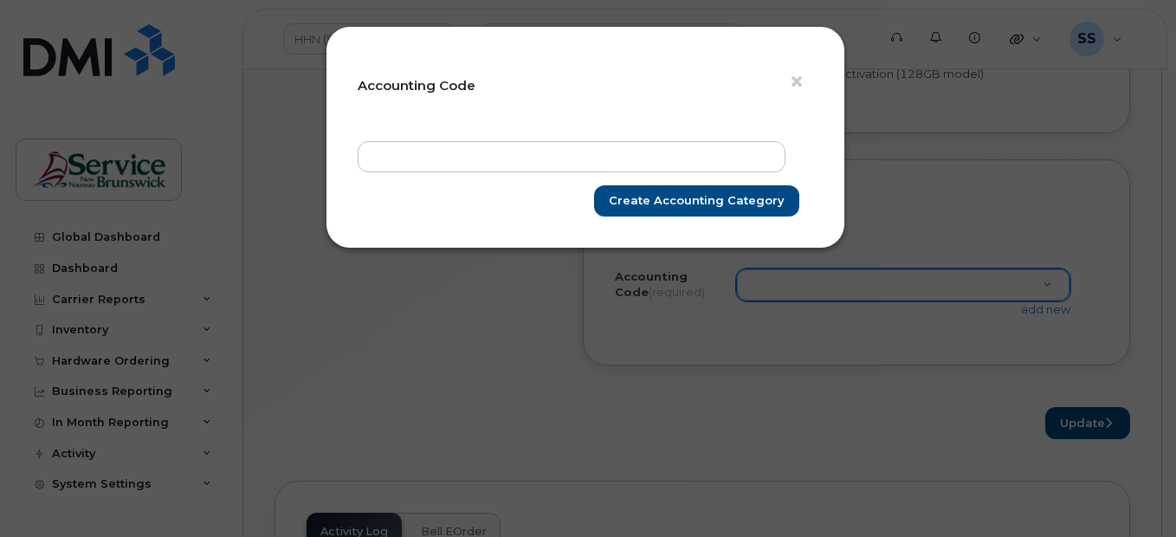
click at [296, 394] on div "× Accounting Code Create Accounting category" at bounding box center [588, 268] width 1176 height 537
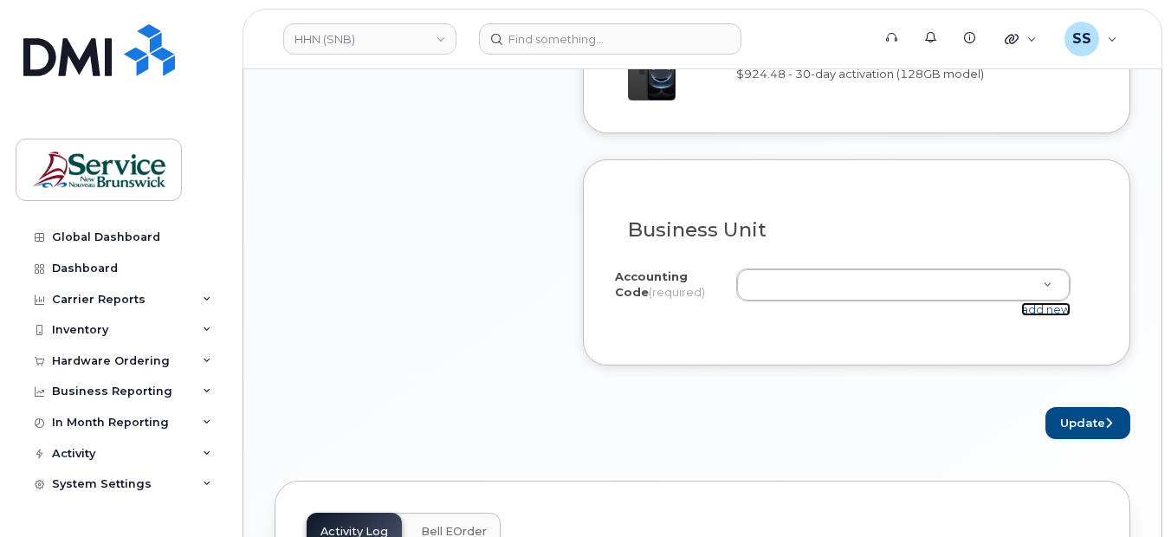
click at [1046, 316] on link "add new" at bounding box center [1045, 309] width 49 height 14
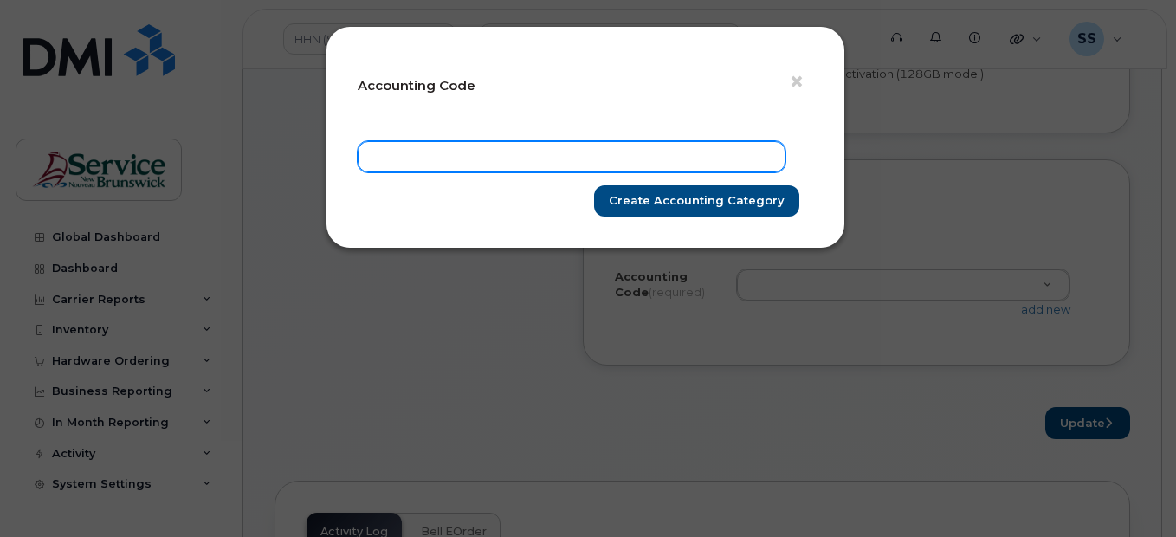
paste input "231.715582060"
click at [392, 156] on input "231.715582060" at bounding box center [572, 156] width 428 height 31
type input "2311.715582060"
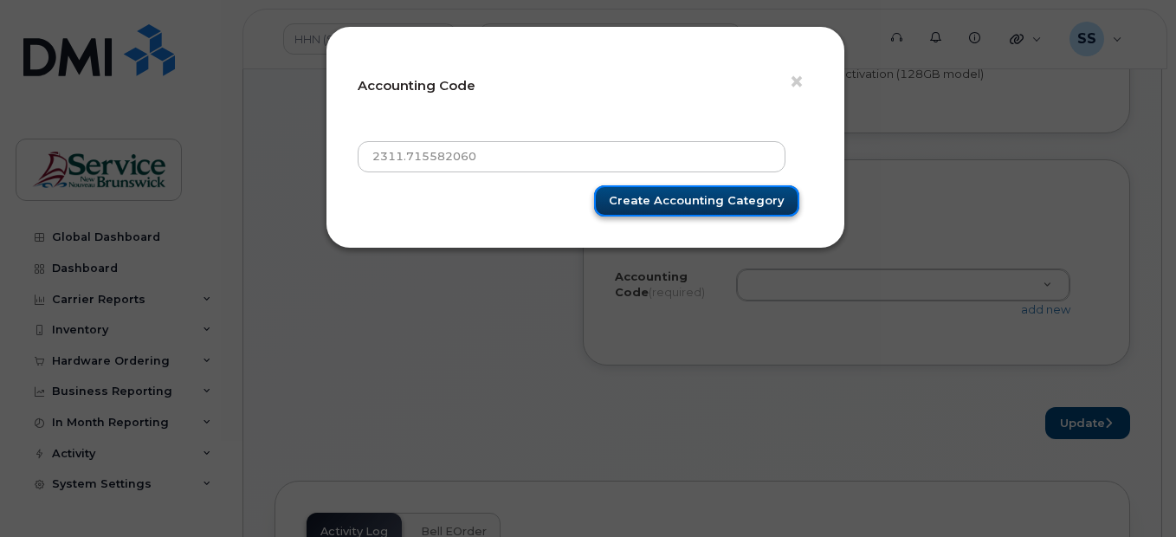
click at [699, 202] on input "Create Accounting category" at bounding box center [696, 201] width 205 height 32
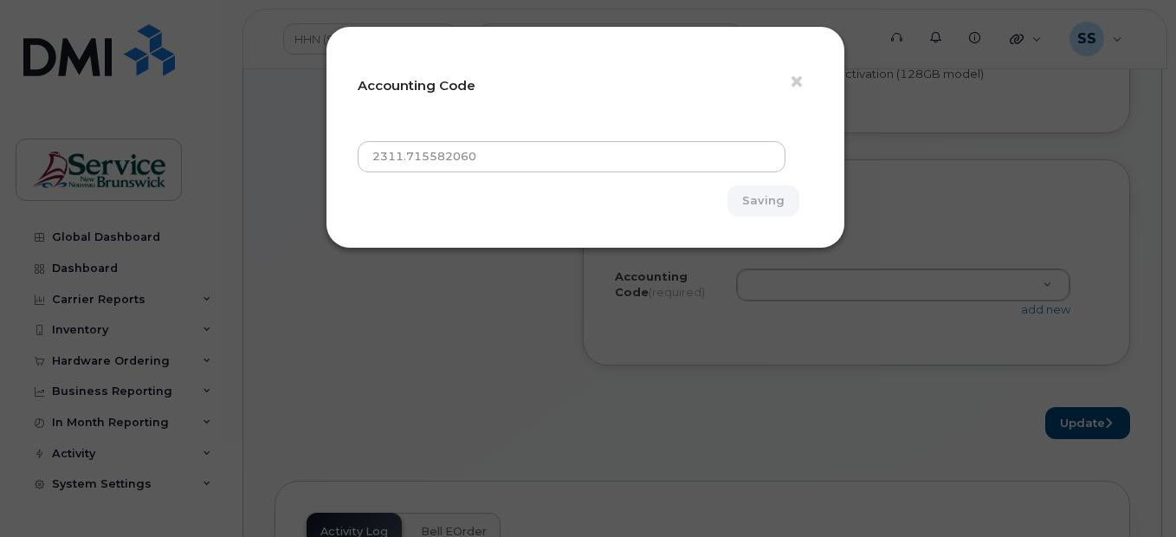
type input "Create Accounting category"
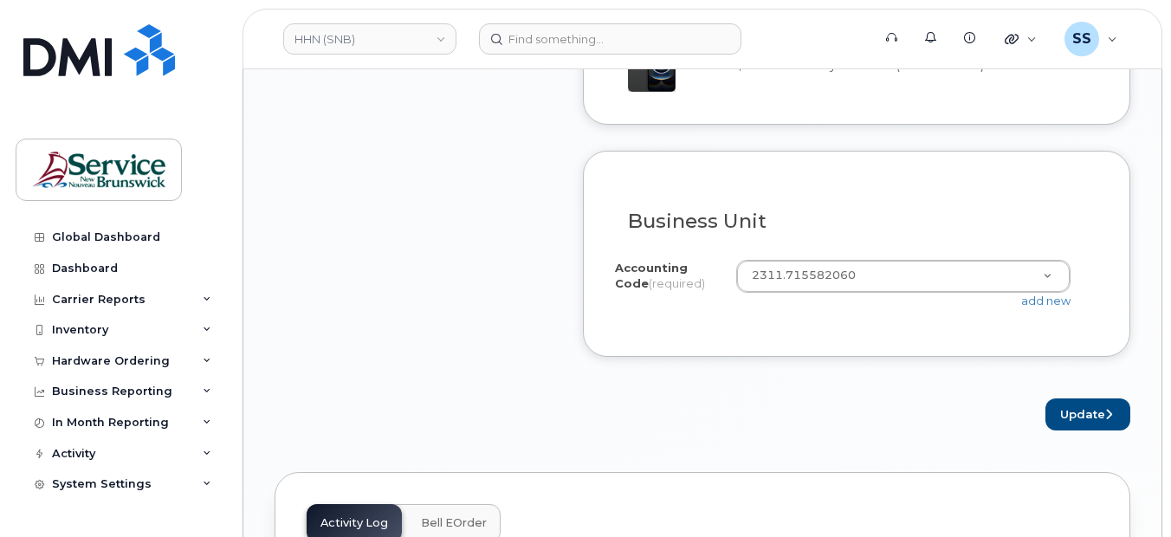
scroll to position [1472, 0]
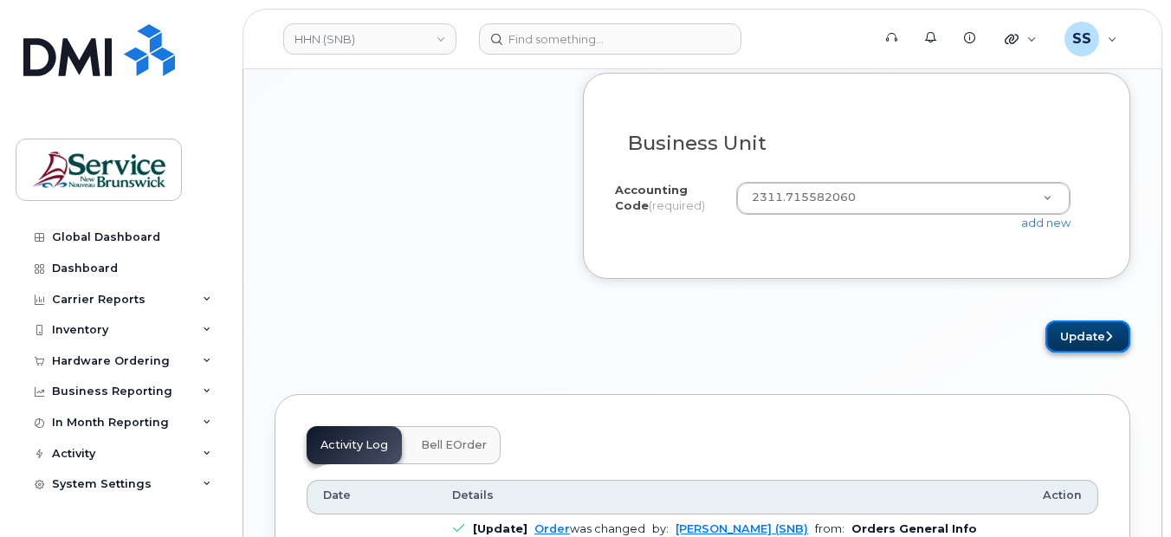
click at [1083, 347] on button "Update" at bounding box center [1087, 336] width 85 height 32
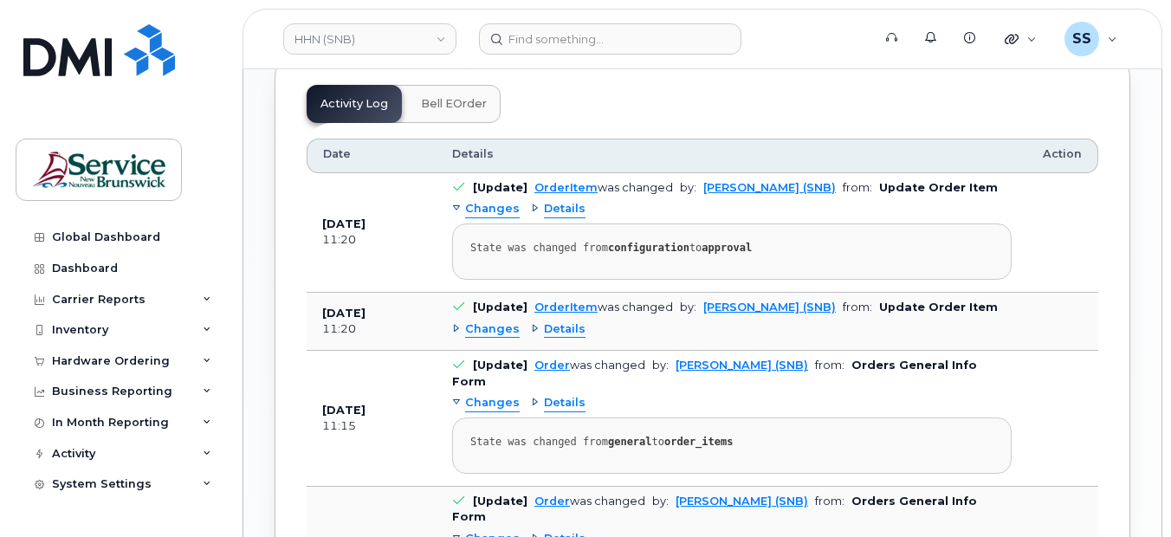
scroll to position [1167, 0]
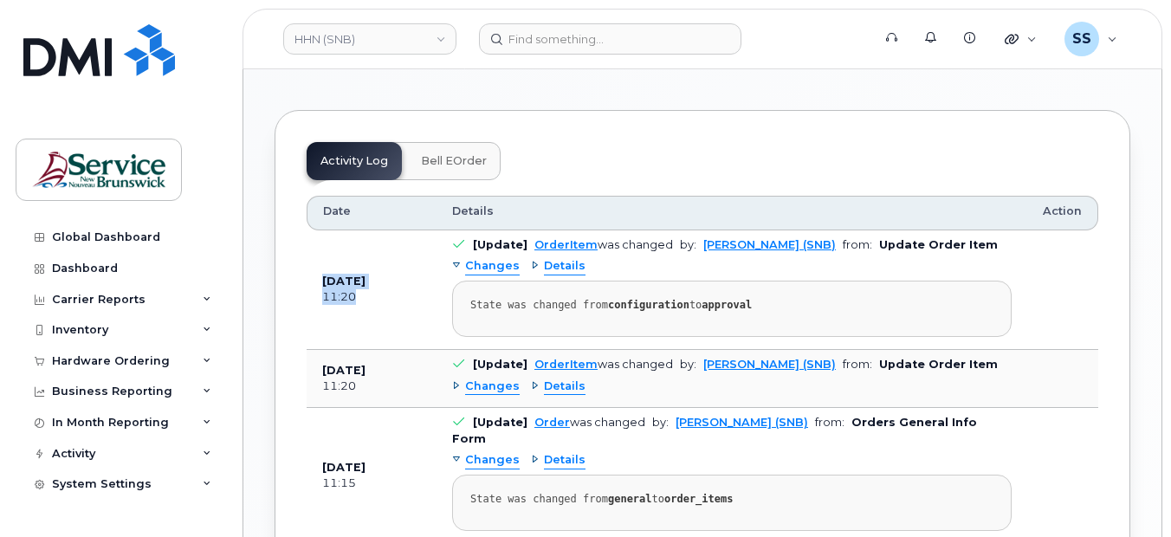
drag, startPoint x: 320, startPoint y: 285, endPoint x: 405, endPoint y: 313, distance: 89.3
click at [405, 313] on td "Sep 03, 2025 11:20" at bounding box center [372, 290] width 130 height 120
drag, startPoint x: 405, startPoint y: 313, endPoint x: 354, endPoint y: 297, distance: 53.4
copy td "Sep 03, 2025 11:20"
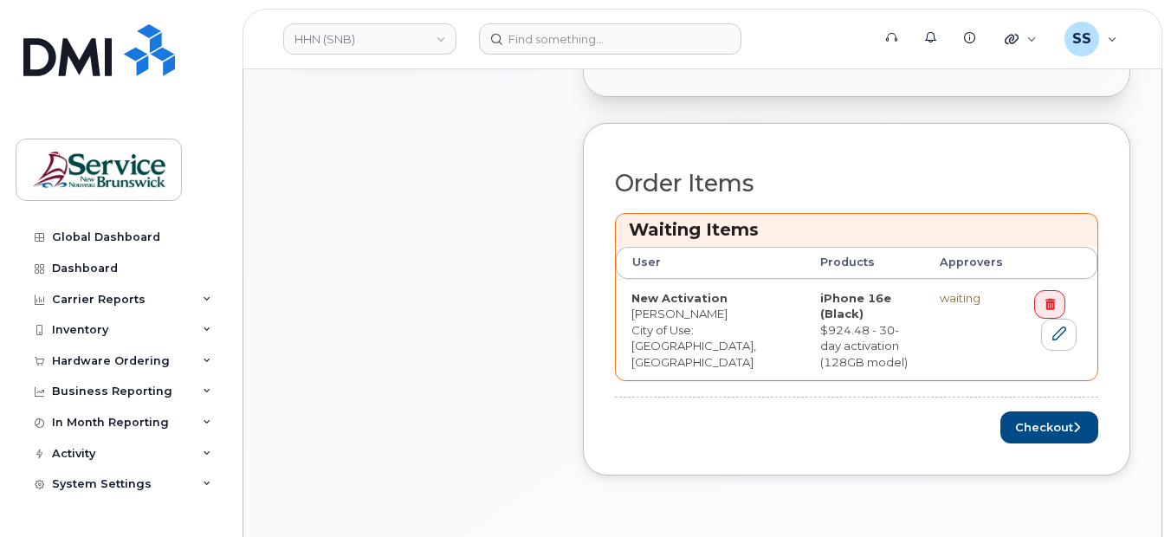
scroll to position [820, 0]
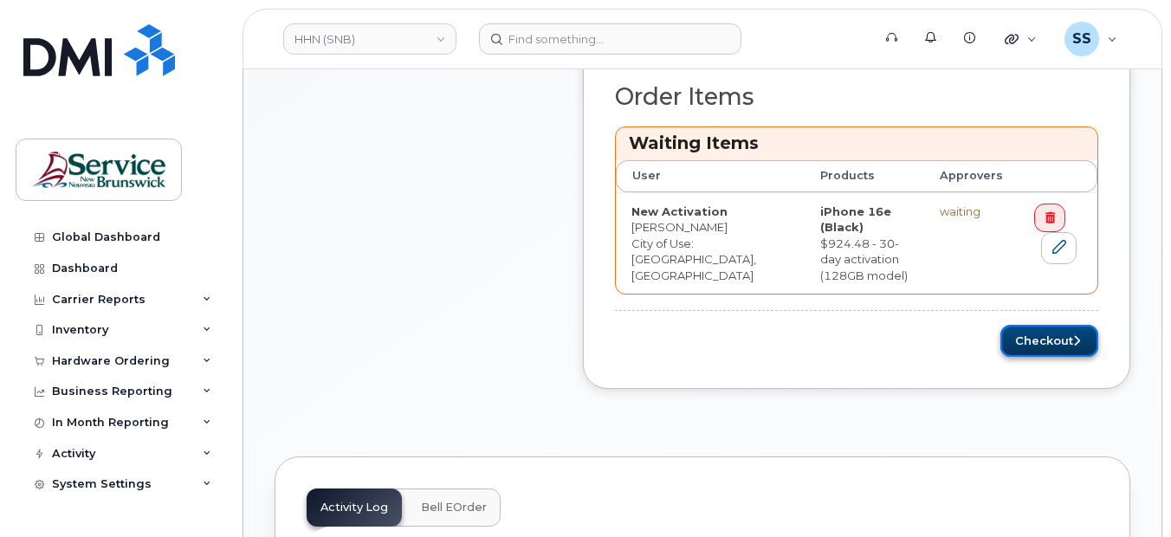
click at [1045, 352] on button "Checkout" at bounding box center [1049, 341] width 98 height 32
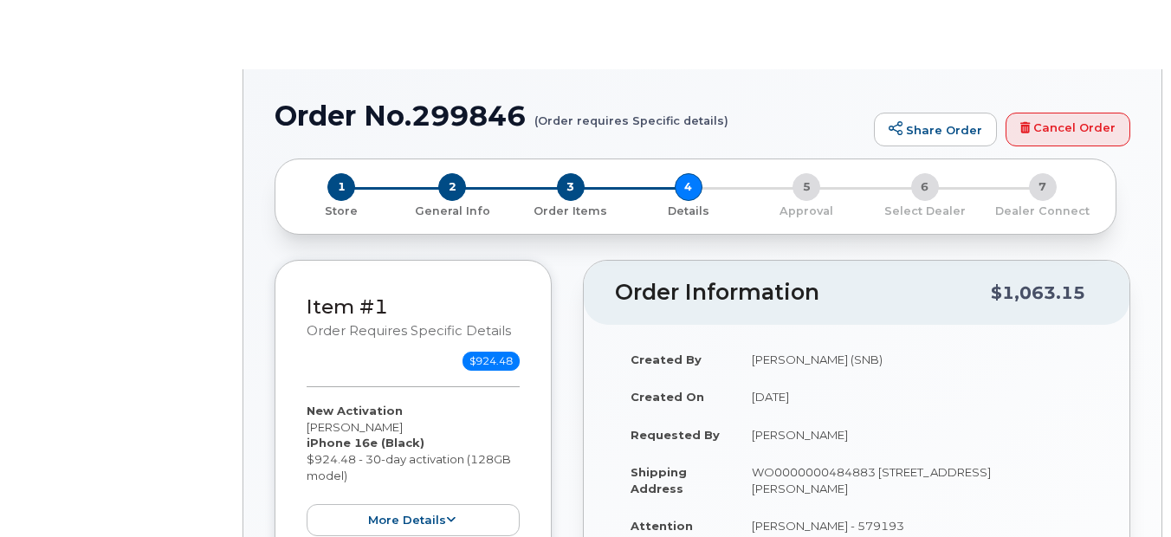
select select "GNB BYOD Smartphone Flex 30D"
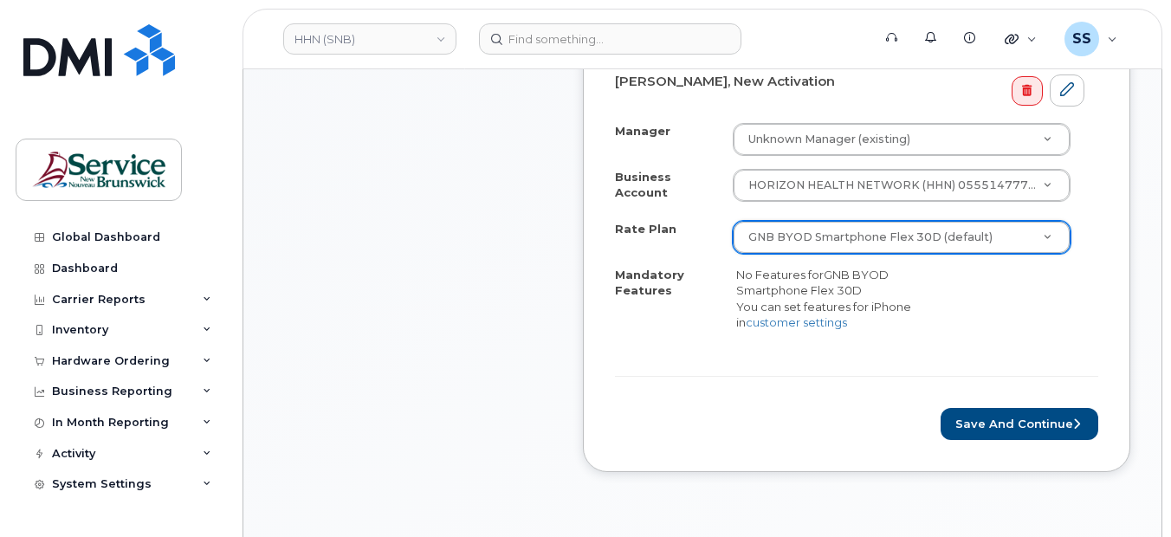
scroll to position [779, 0]
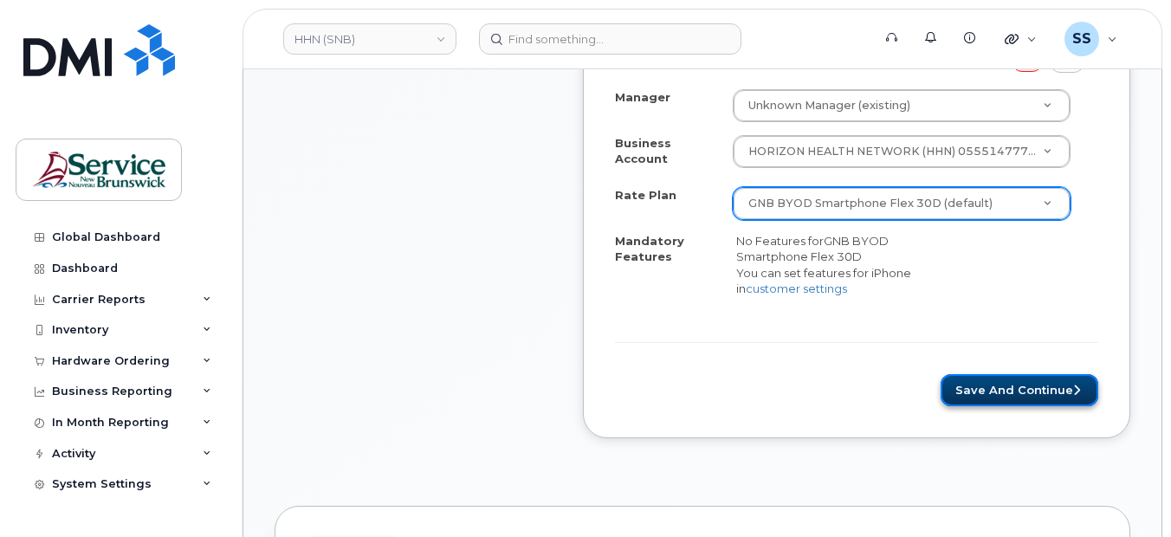
click at [1016, 403] on button "Save and Continue" at bounding box center [1020, 390] width 158 height 32
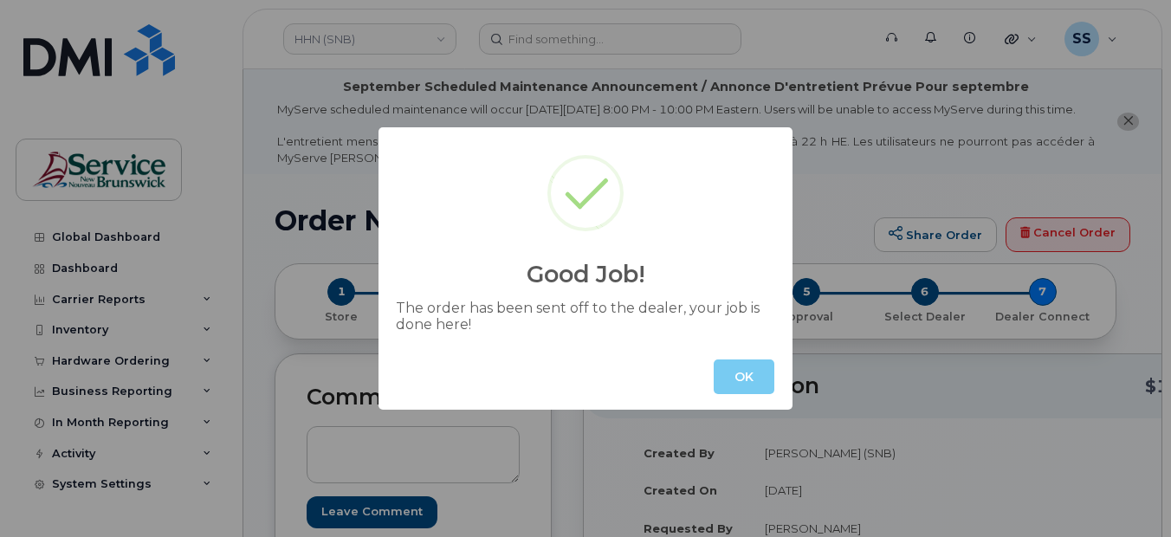
click at [747, 377] on button "OK" at bounding box center [744, 376] width 61 height 35
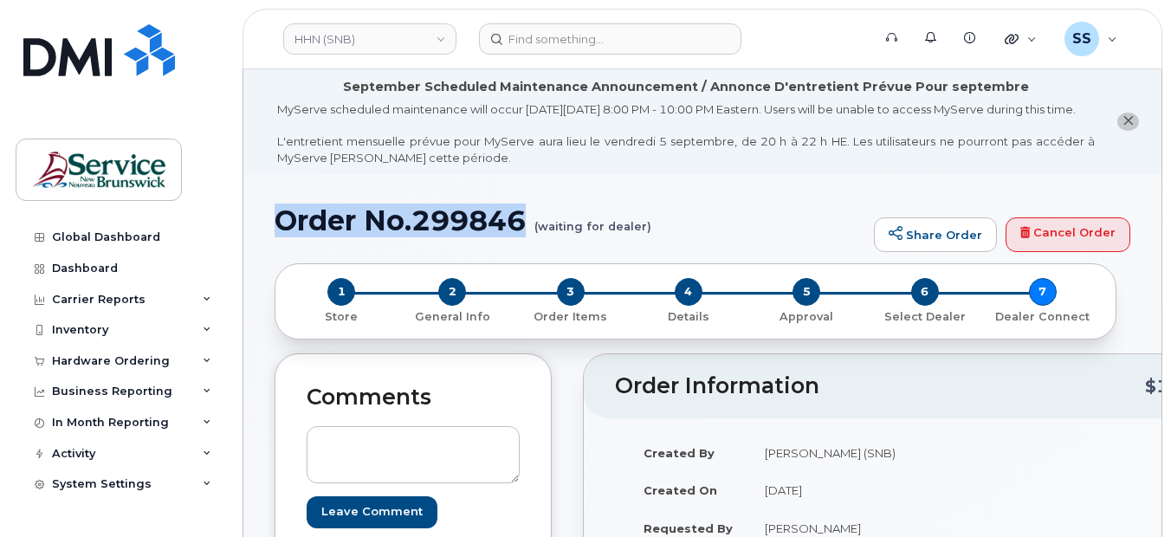
drag, startPoint x: 275, startPoint y: 230, endPoint x: 527, endPoint y: 234, distance: 251.2
click at [527, 234] on h1 "Order No.299846 (waiting for dealer)" at bounding box center [570, 220] width 591 height 30
drag, startPoint x: 527, startPoint y: 234, endPoint x: 464, endPoint y: 230, distance: 62.5
copy h1 "Order No.299846"
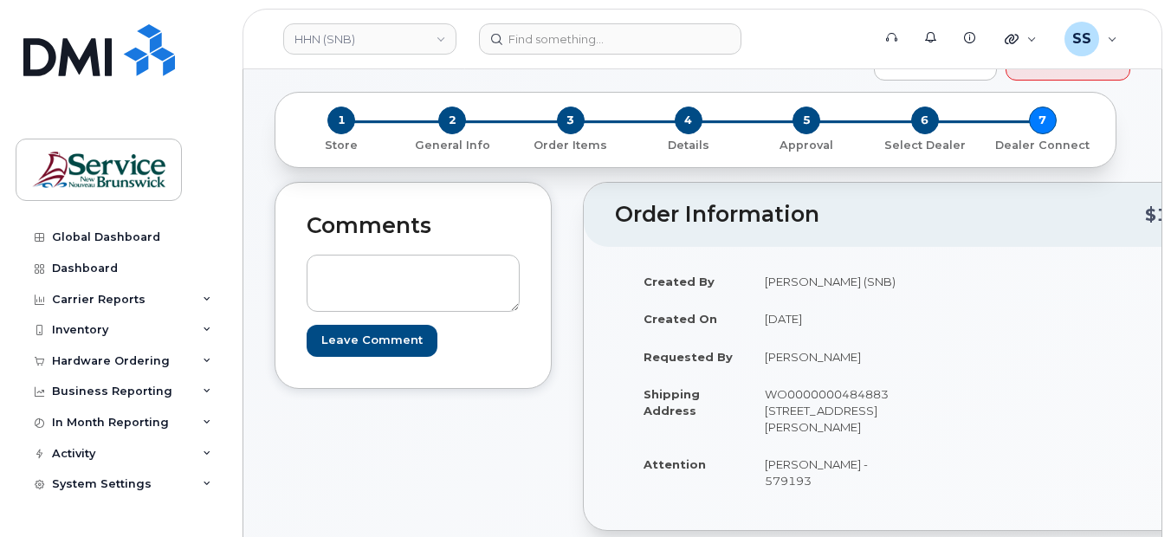
scroll to position [173, 0]
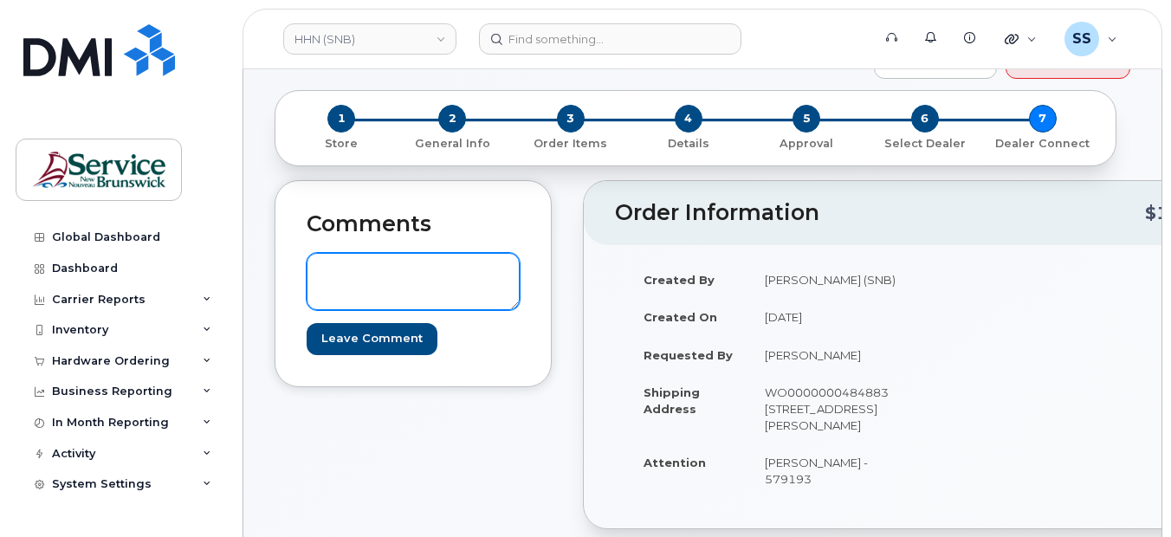
paste textarea "WO0000000484883 High Horizon - New Standard Apple iPhone - [PERSON_NAME]"
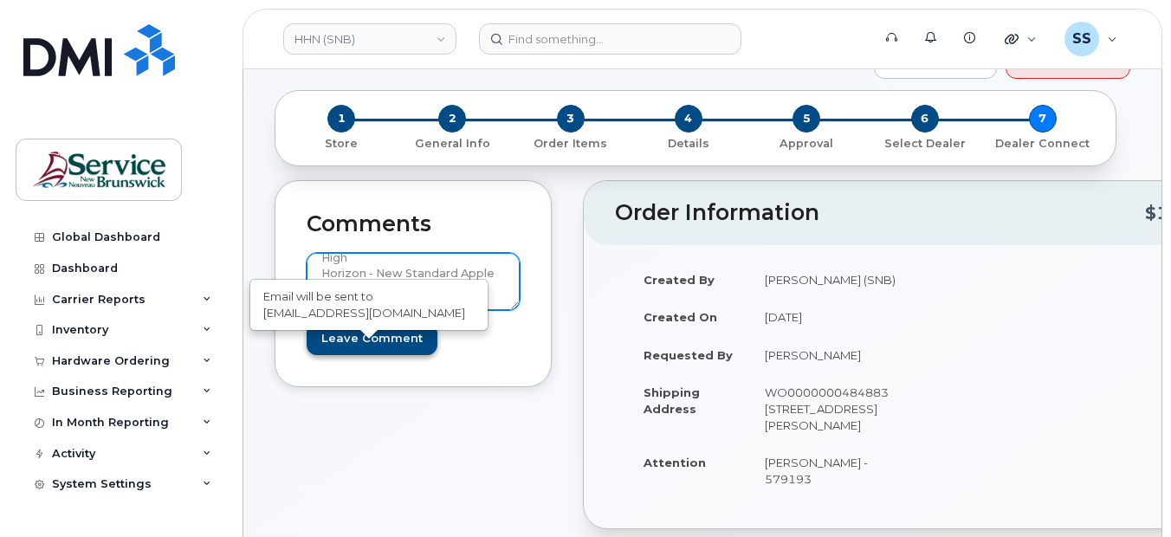
type textarea "WO0000000484883 High Horizon - New Standard Apple iPhone - [PERSON_NAME]"
click at [369, 353] on input "Leave Comment" at bounding box center [372, 339] width 131 height 32
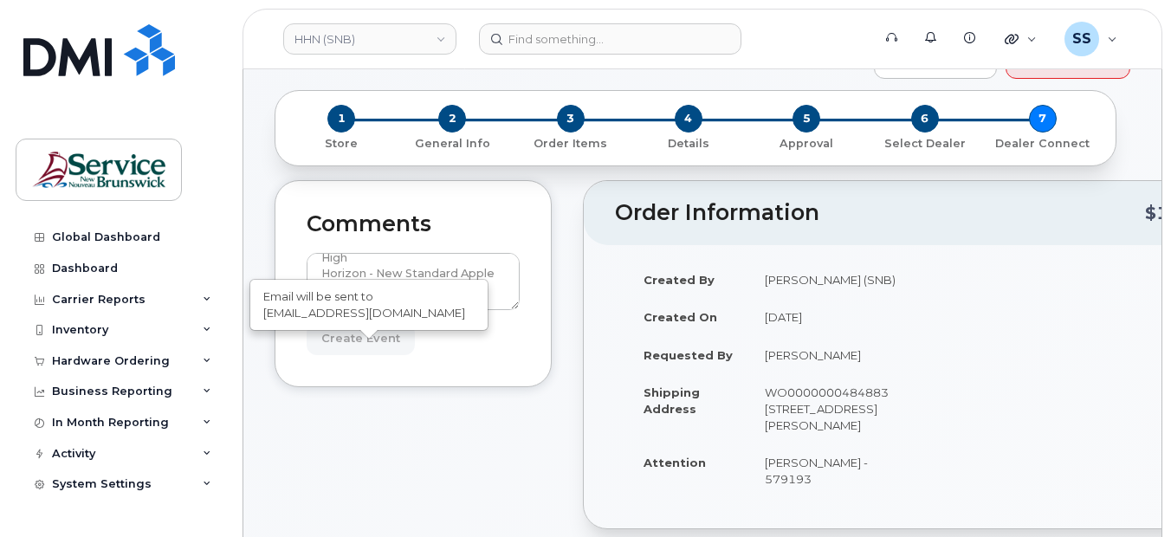
type input "Create Event"
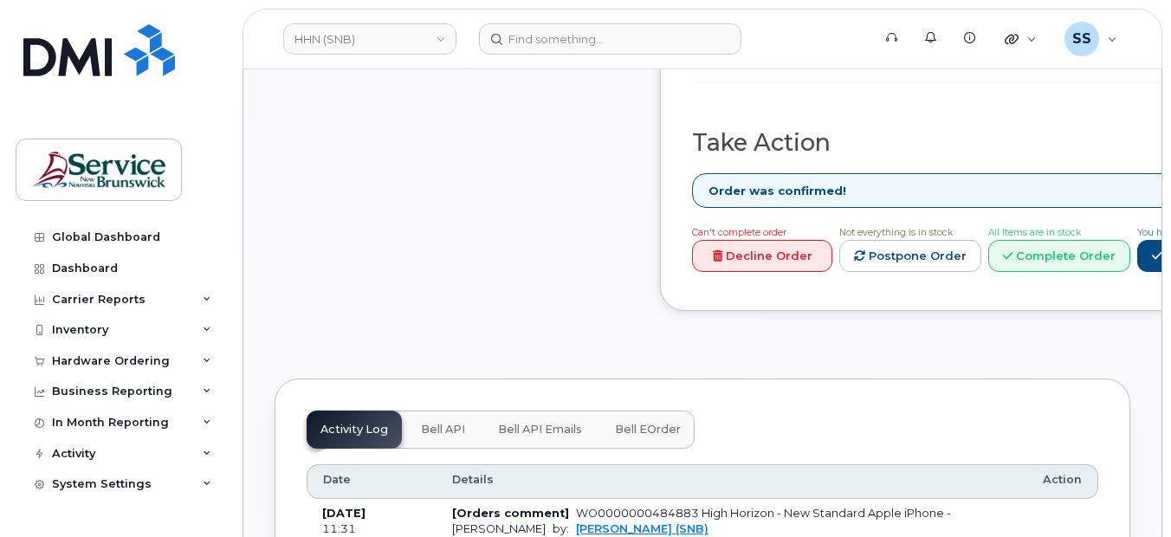
scroll to position [1039, 0]
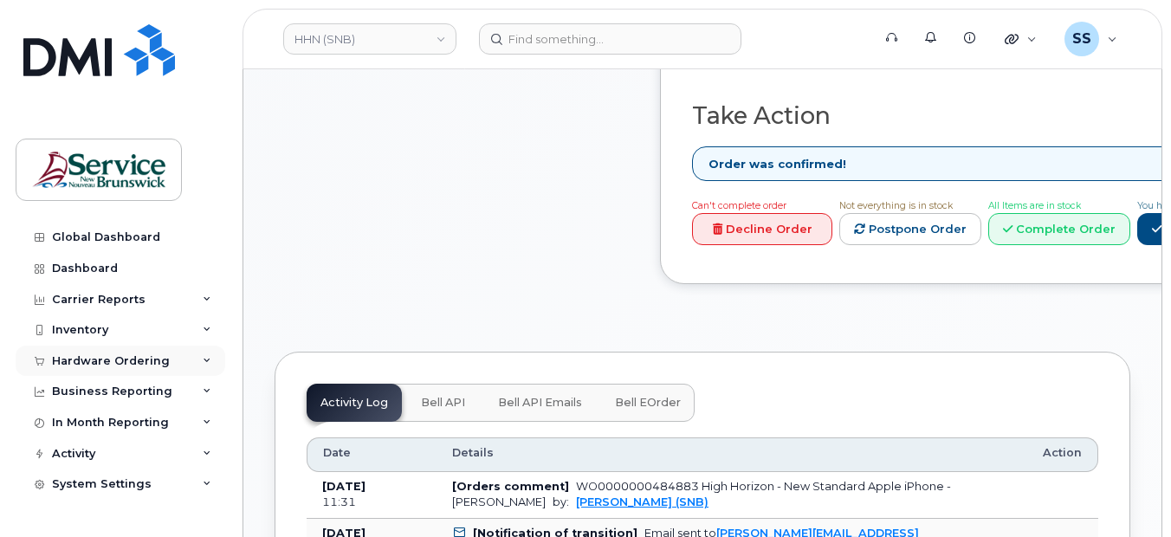
click at [207, 361] on icon at bounding box center [207, 361] width 9 height 9
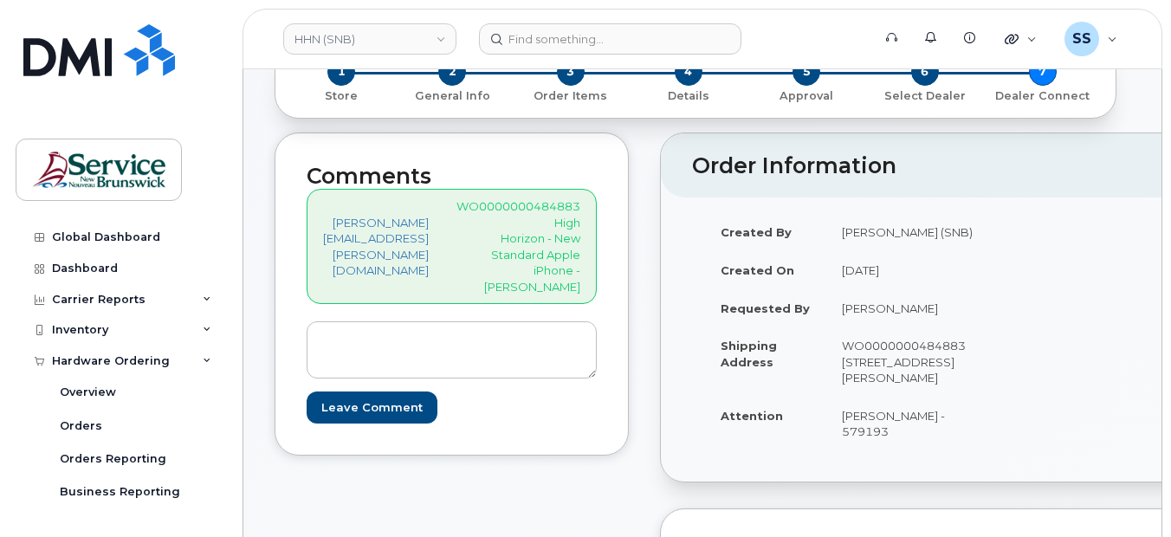
scroll to position [0, 0]
